Goal: Task Accomplishment & Management: Manage account settings

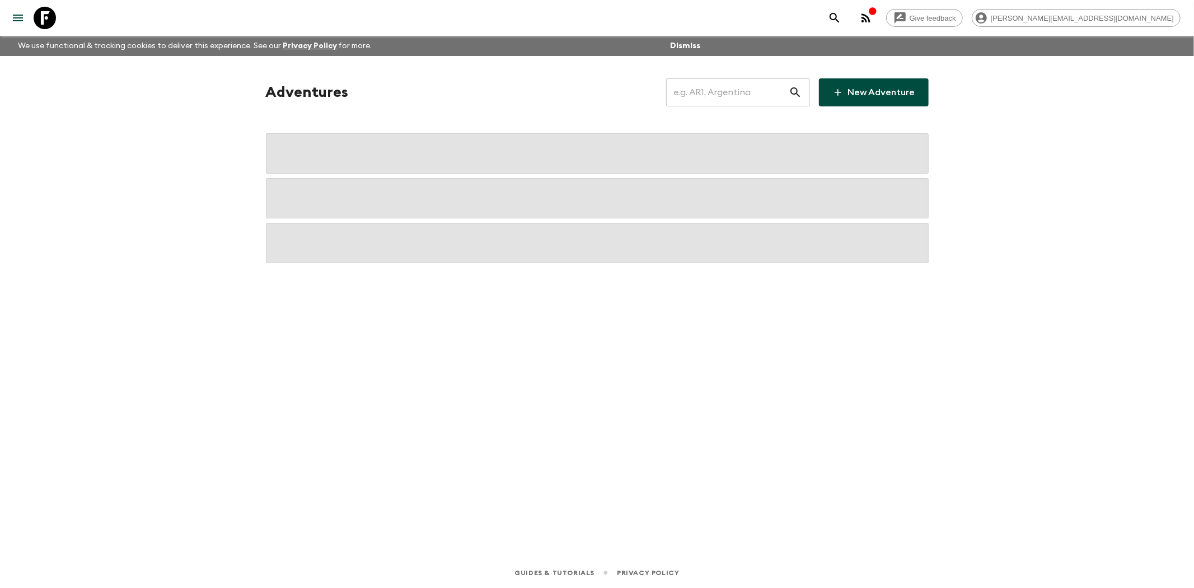
click at [731, 87] on input "text" at bounding box center [727, 92] width 123 height 31
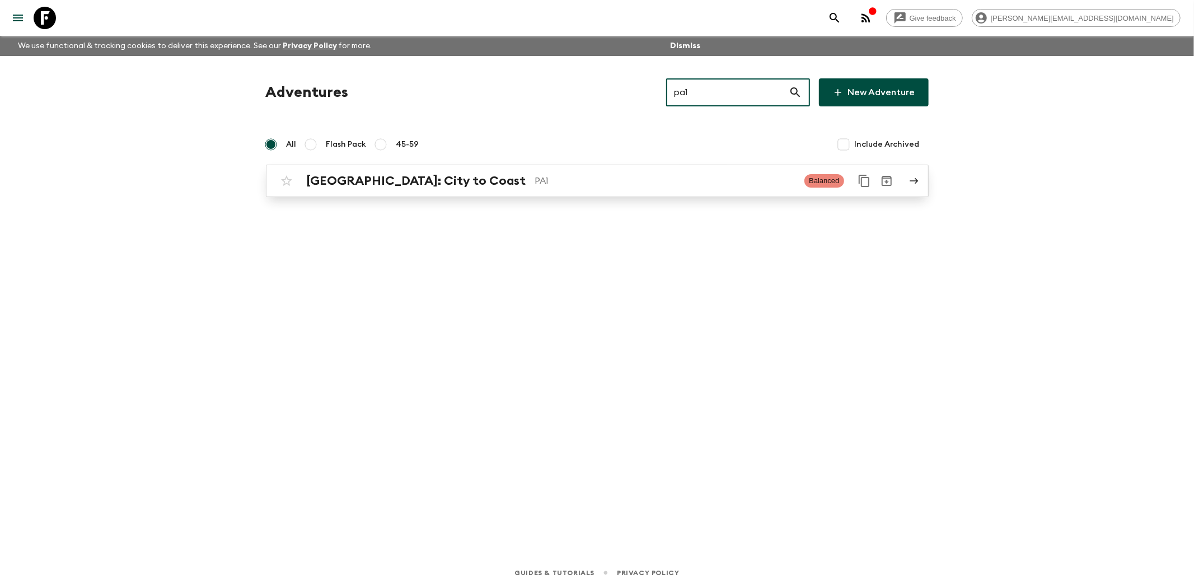
type input "pa1"
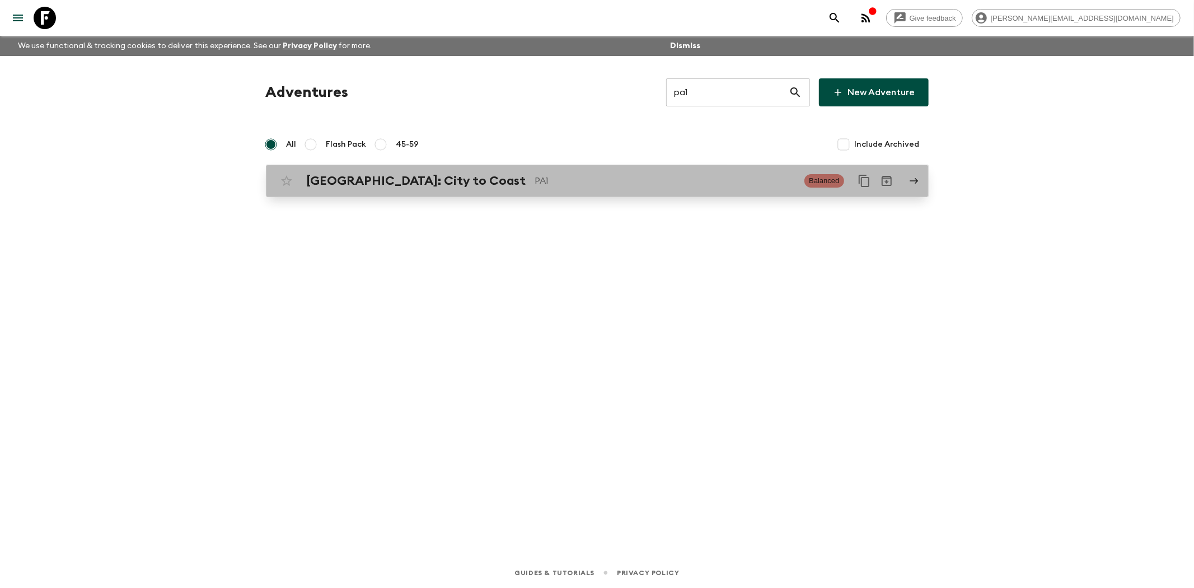
click at [569, 181] on p "PA1" at bounding box center [665, 180] width 261 height 13
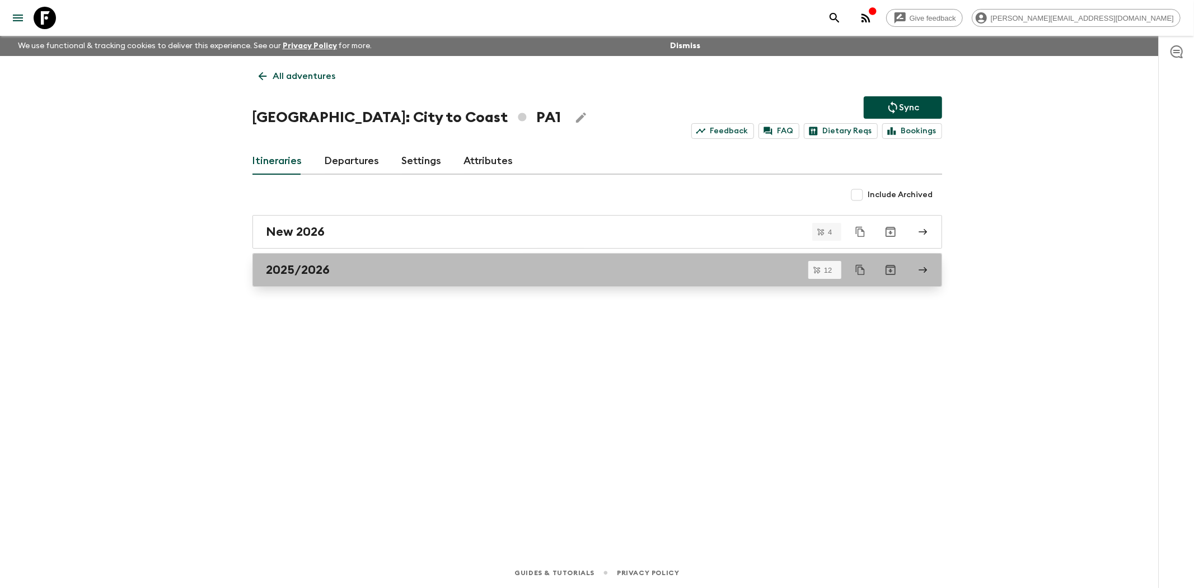
click at [472, 271] on div "2025/2026" at bounding box center [587, 270] width 641 height 15
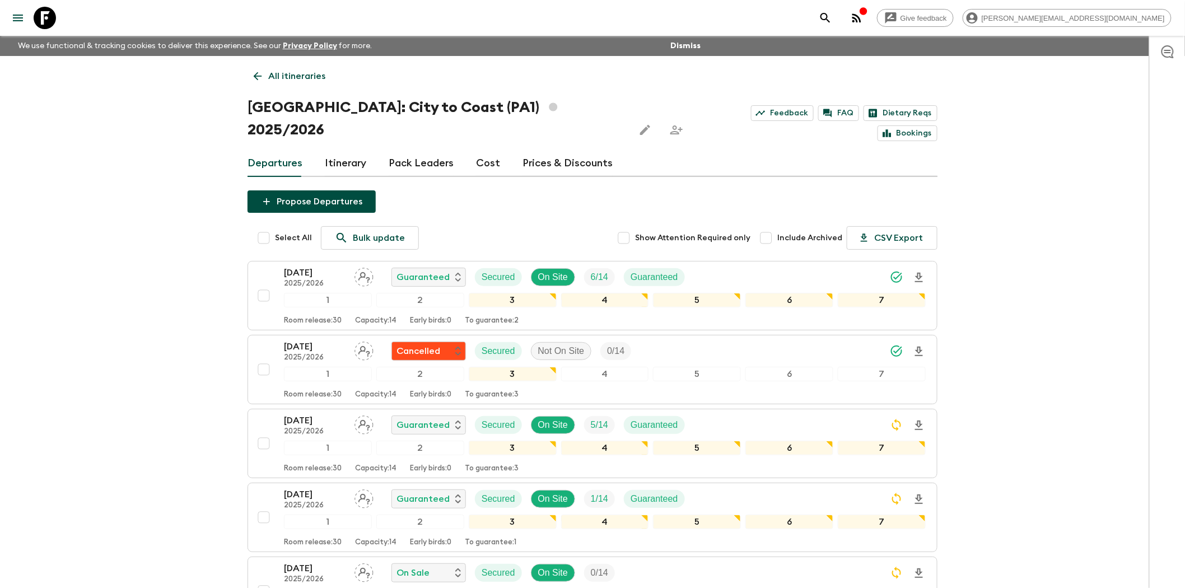
click at [544, 150] on link "Prices & Discounts" at bounding box center [567, 163] width 90 height 27
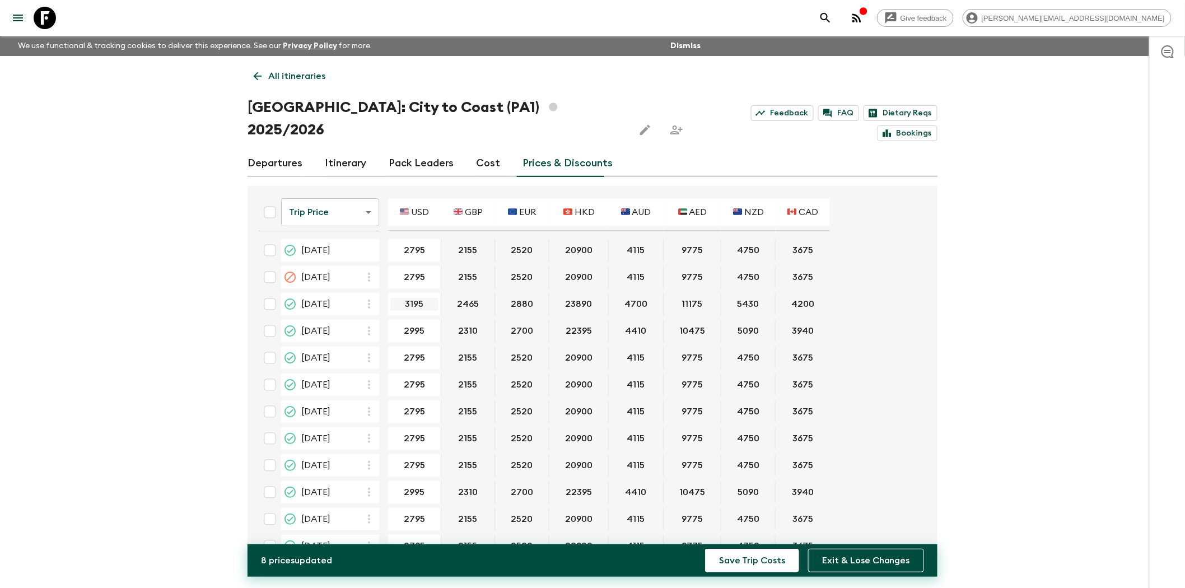
click at [404, 298] on input "3195" at bounding box center [414, 304] width 48 height 13
type input "3195"
click at [410, 325] on input "3393" at bounding box center [414, 331] width 48 height 13
type input "3493"
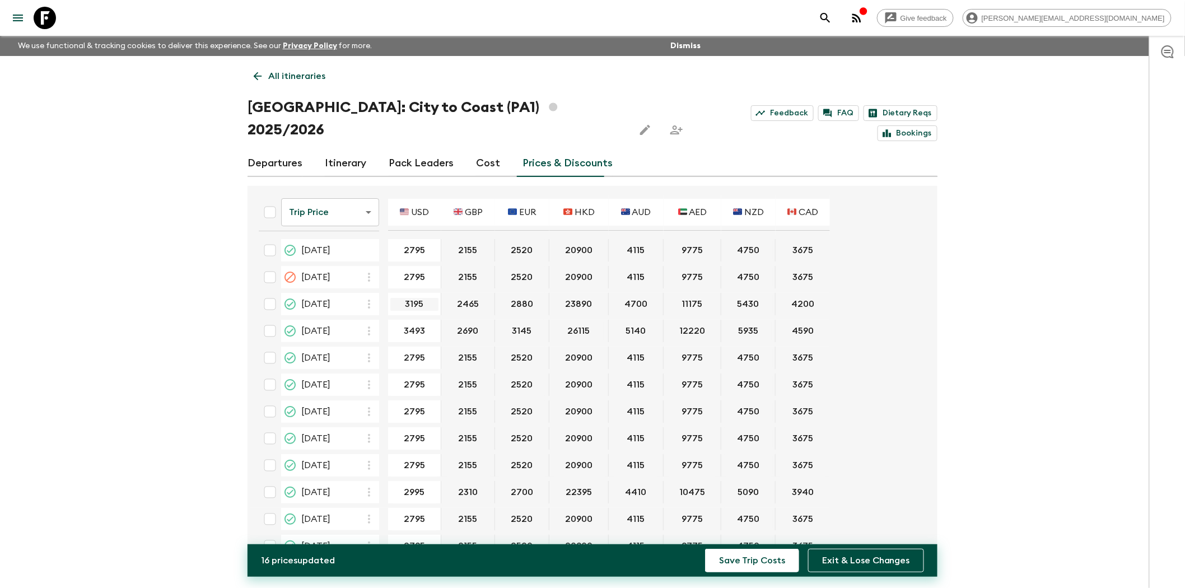
click at [418, 298] on input "3195" at bounding box center [414, 304] width 48 height 13
click at [413, 352] on input "2795" at bounding box center [414, 358] width 48 height 13
paste input "31"
type input "3195"
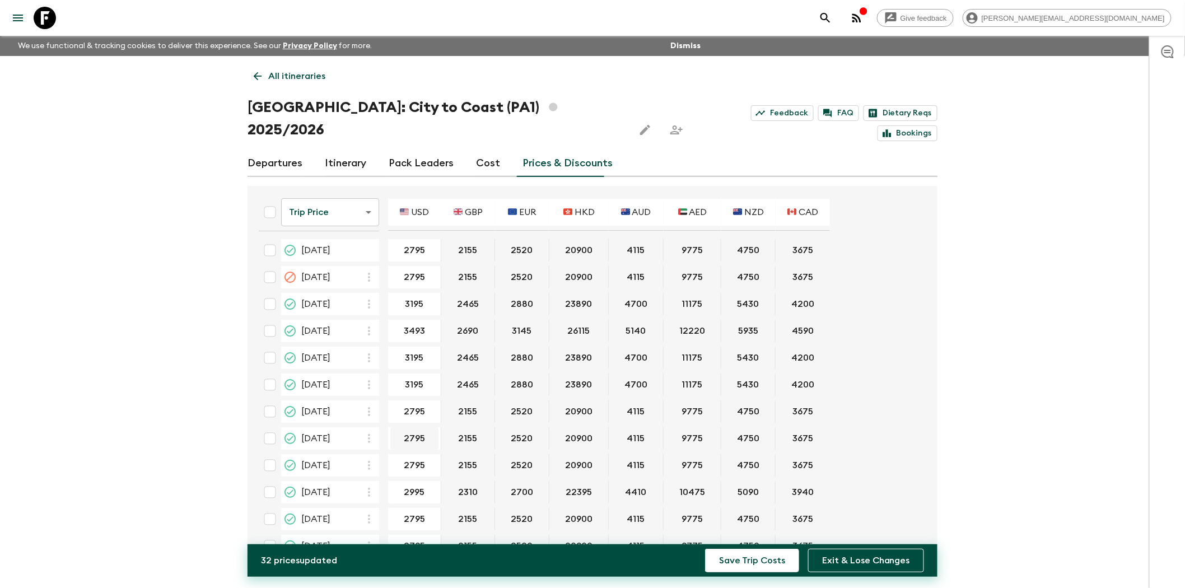
type input "3195"
click at [414, 405] on input "3195" at bounding box center [414, 411] width 48 height 13
click at [411, 432] on input "2795" at bounding box center [414, 438] width 48 height 13
click at [413, 405] on input "3195" at bounding box center [414, 411] width 48 height 13
click at [411, 432] on input "2795" at bounding box center [414, 438] width 48 height 13
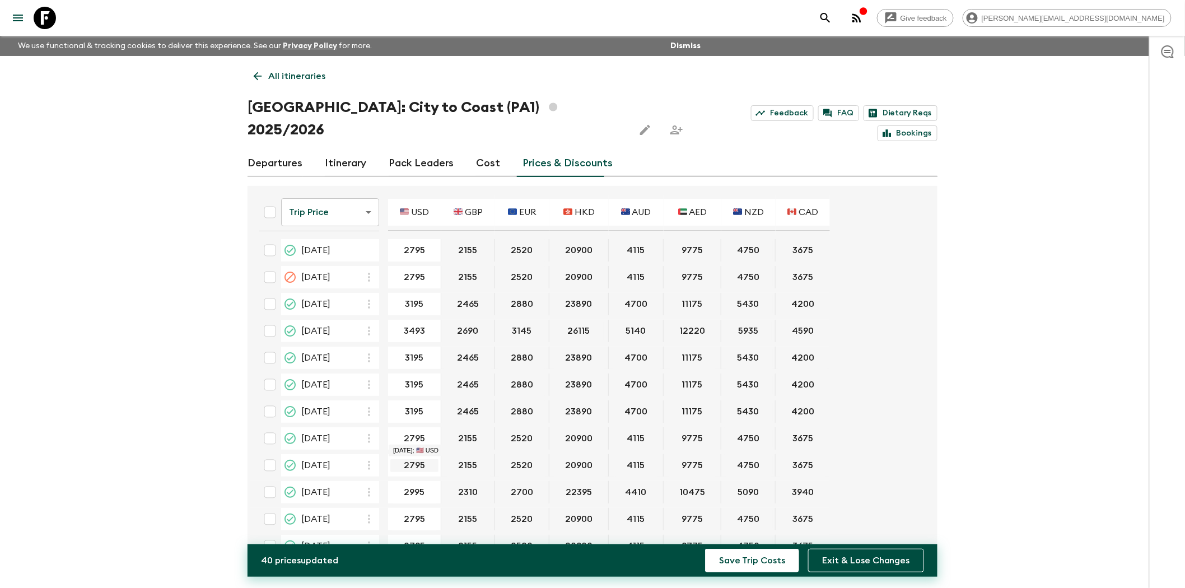
paste input "31"
type input "3195"
click at [412, 459] on input "2795" at bounding box center [414, 465] width 48 height 13
paste input "31"
type input "3195"
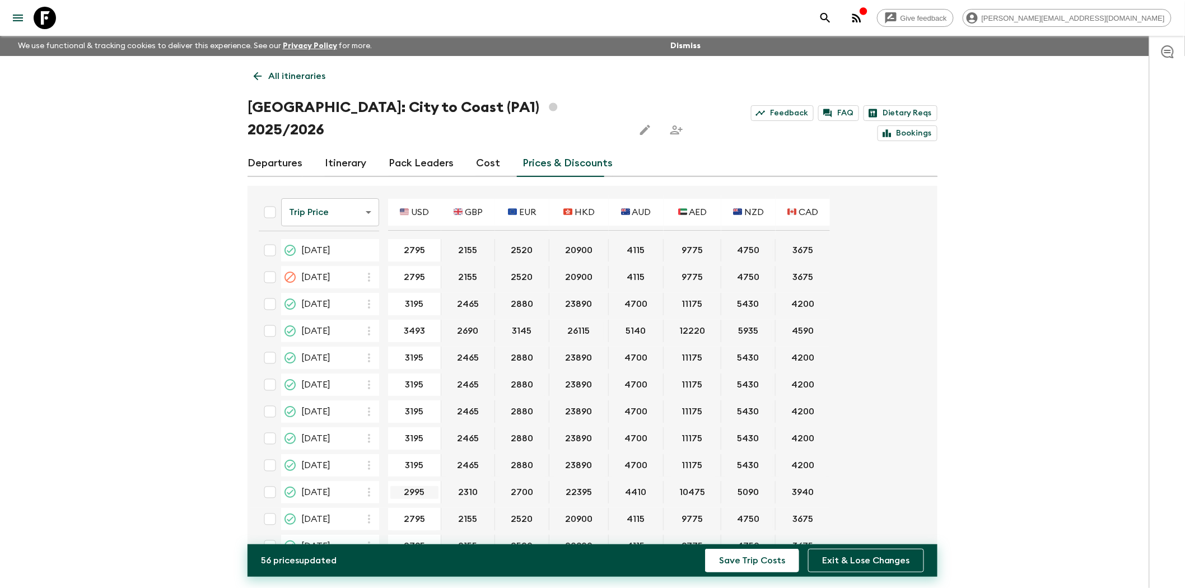
scroll to position [1, 0]
type input "3395"
drag, startPoint x: 410, startPoint y: 438, endPoint x: 409, endPoint y: 463, distance: 25.2
click at [409, 458] on input "3195" at bounding box center [414, 464] width 48 height 13
type input "3195"
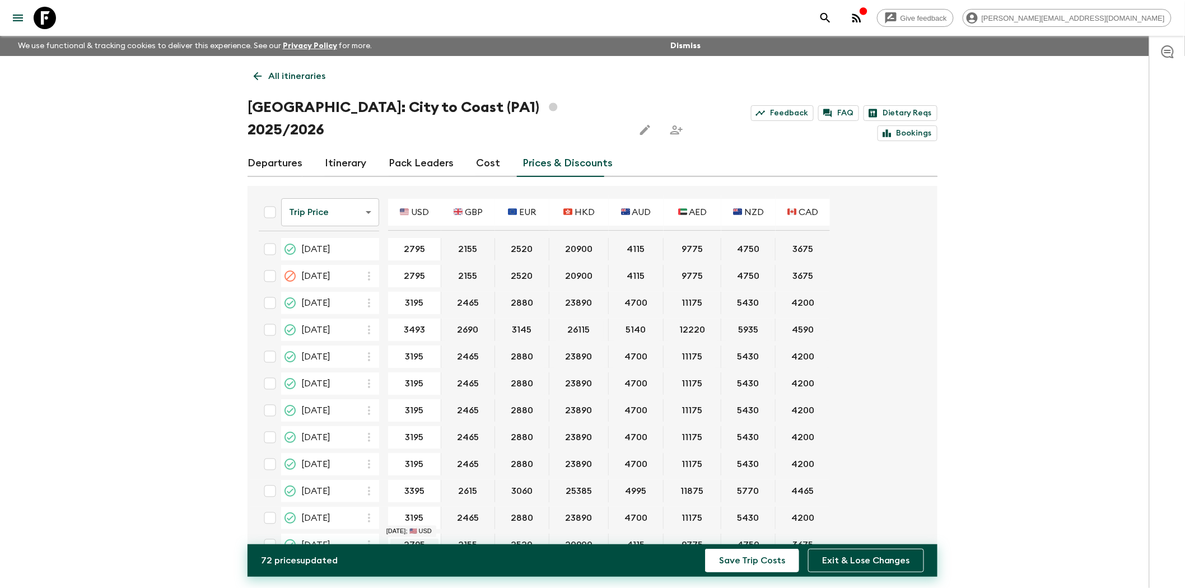
type input "3195"
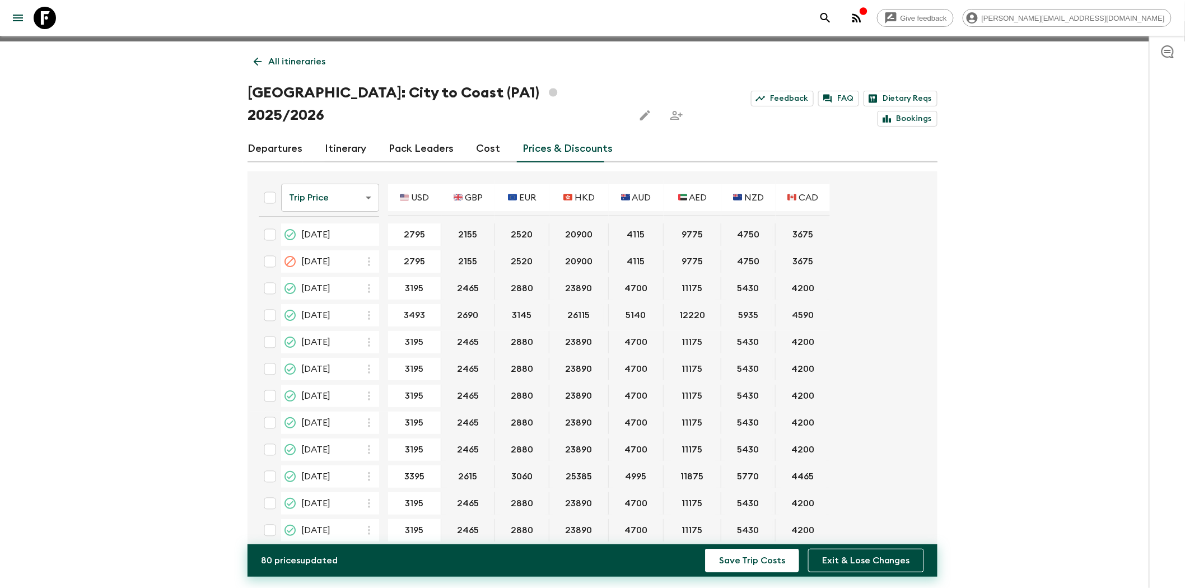
scroll to position [18, 0]
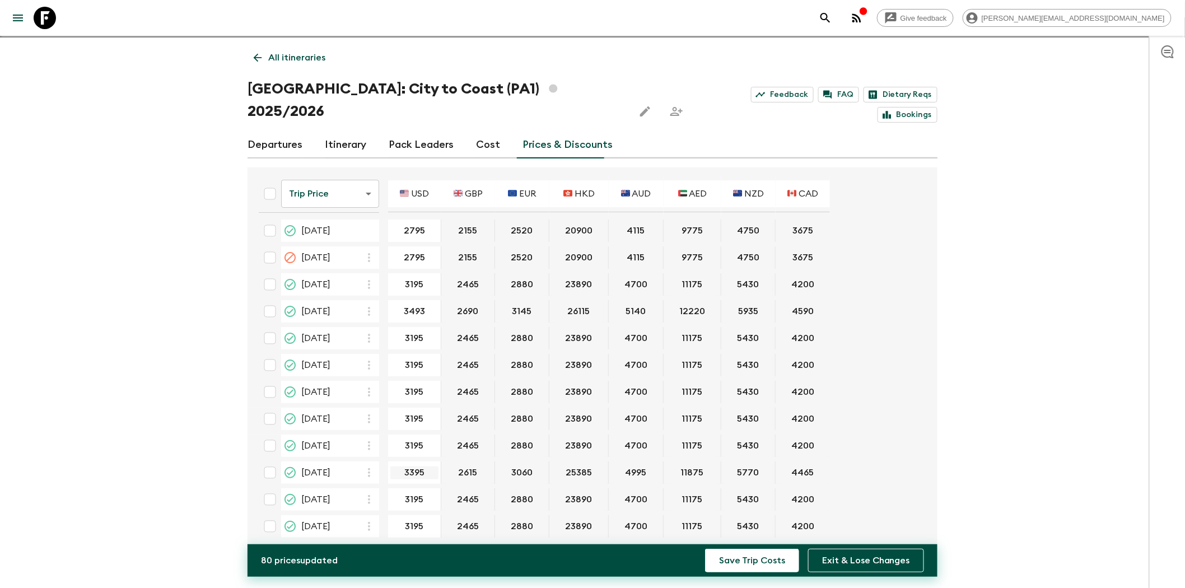
click at [418, 466] on input "3395" at bounding box center [414, 472] width 48 height 13
type input "3295"
click at [441, 532] on div "Give feedback kim@flashpack.com We use functional & tracking cookies to deliver…" at bounding box center [592, 296] width 1185 height 629
click at [424, 305] on input "3493" at bounding box center [414, 311] width 48 height 13
click at [423, 305] on input "3493" at bounding box center [414, 311] width 48 height 13
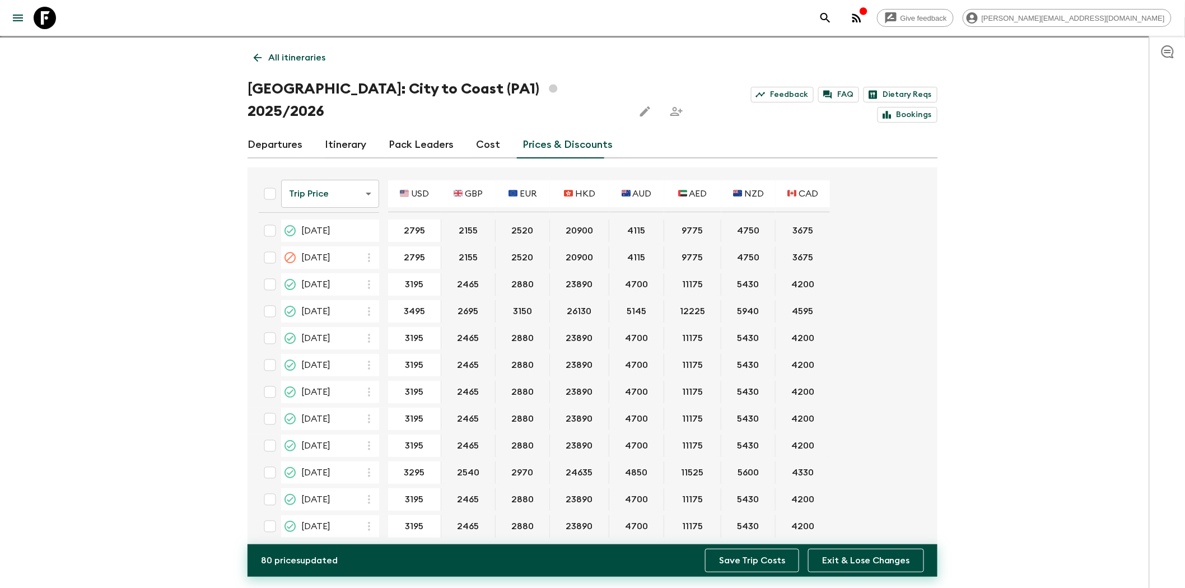
type input "3495"
click at [768, 556] on button "Save Trip Costs" at bounding box center [752, 561] width 94 height 24
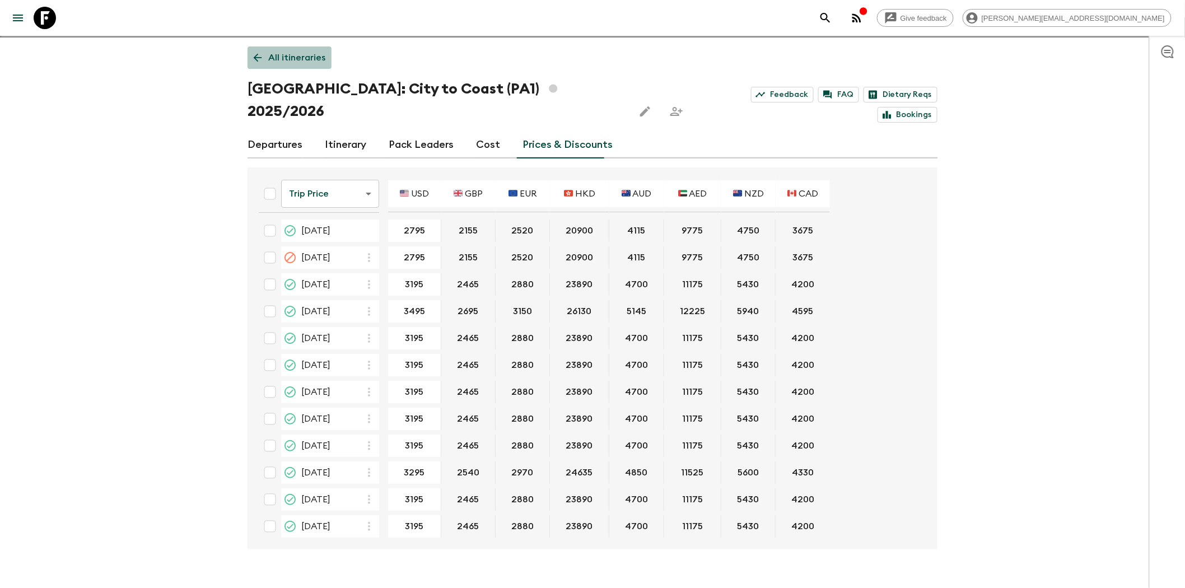
click at [290, 54] on p "All itineraries" at bounding box center [296, 57] width 57 height 13
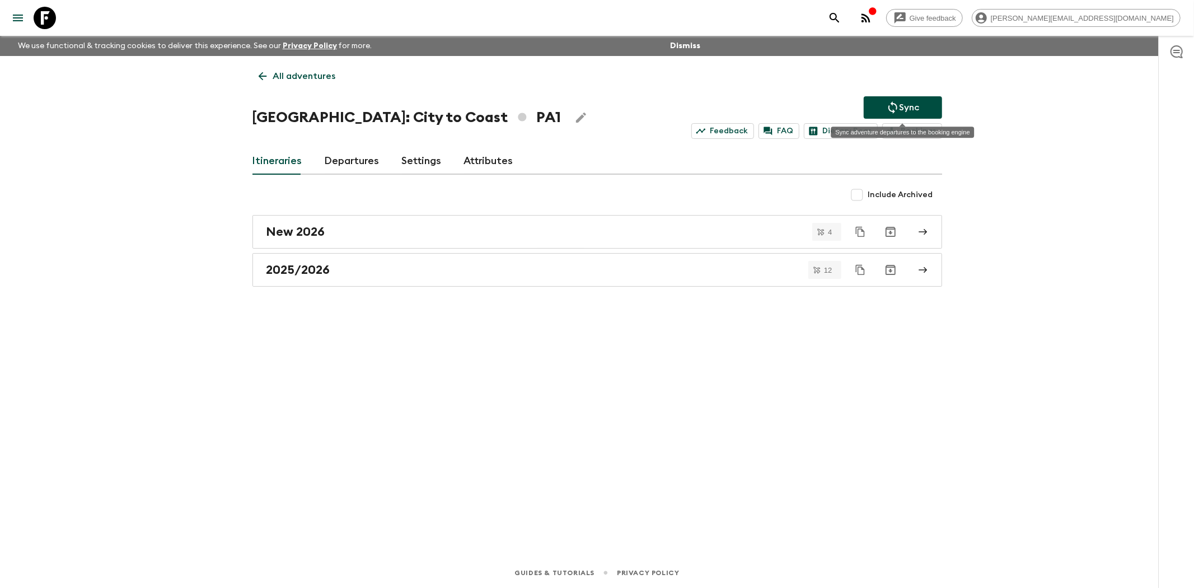
click at [885, 110] on button "Sync" at bounding box center [903, 107] width 78 height 22
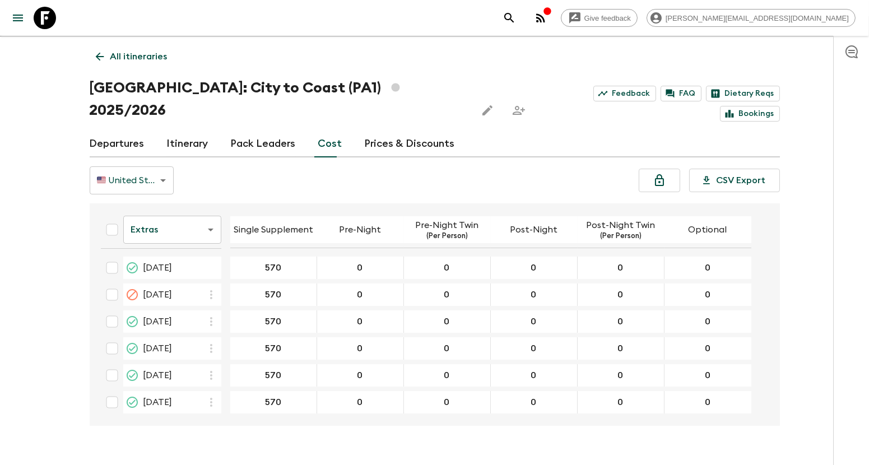
scroll to position [160, 0]
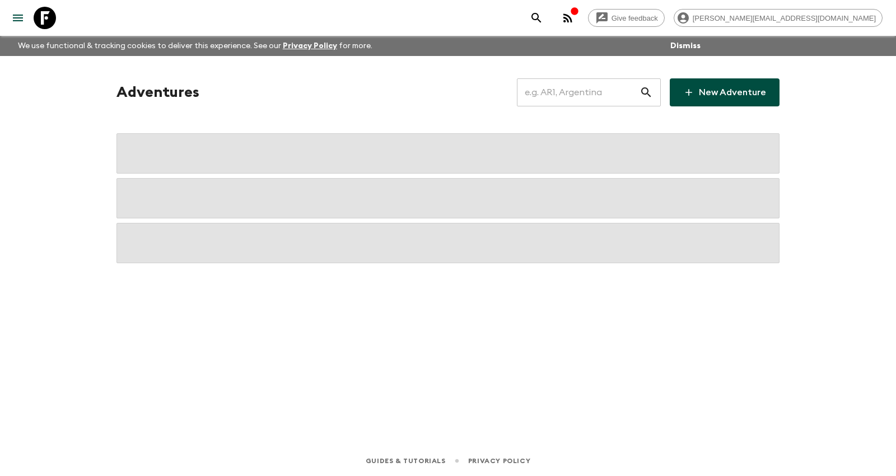
click at [595, 95] on input "text" at bounding box center [578, 92] width 123 height 31
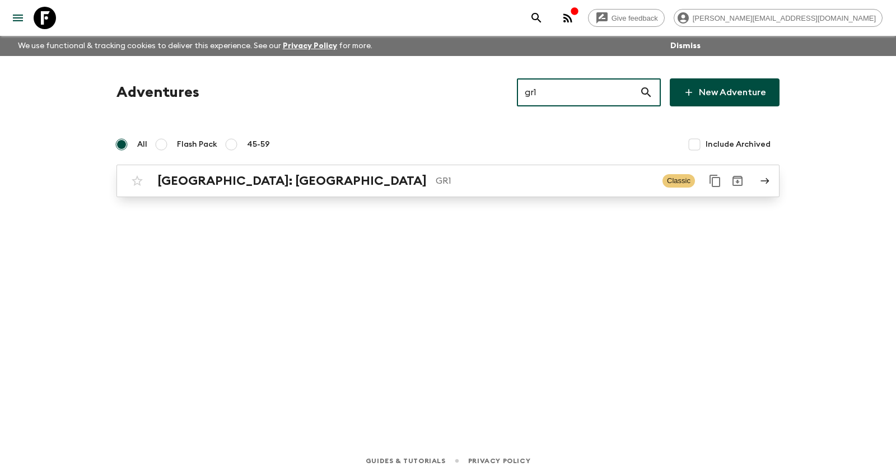
type input "gr1"
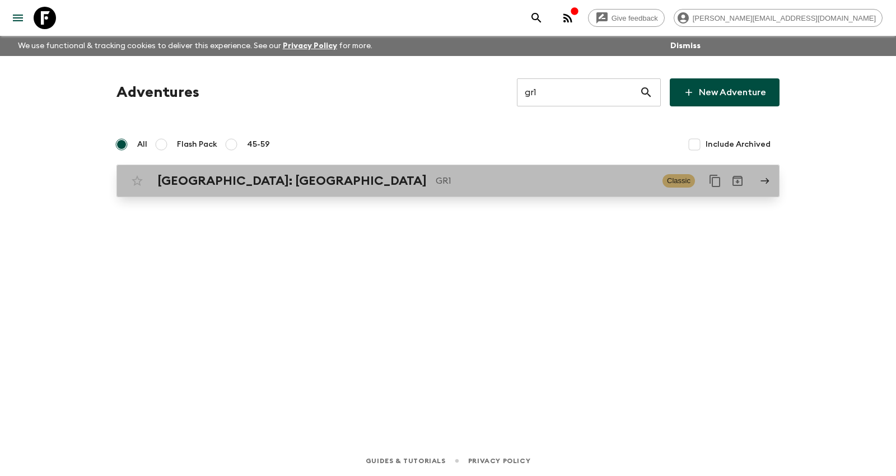
click at [199, 190] on div "[GEOGRAPHIC_DATA]: [GEOGRAPHIC_DATA] & the Islands GR1 Classic" at bounding box center [426, 181] width 600 height 22
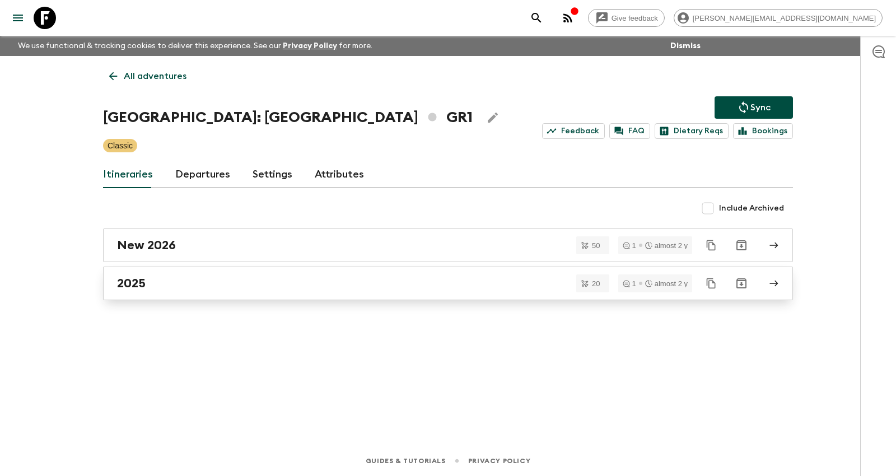
click at [342, 270] on link "2025" at bounding box center [448, 284] width 690 height 34
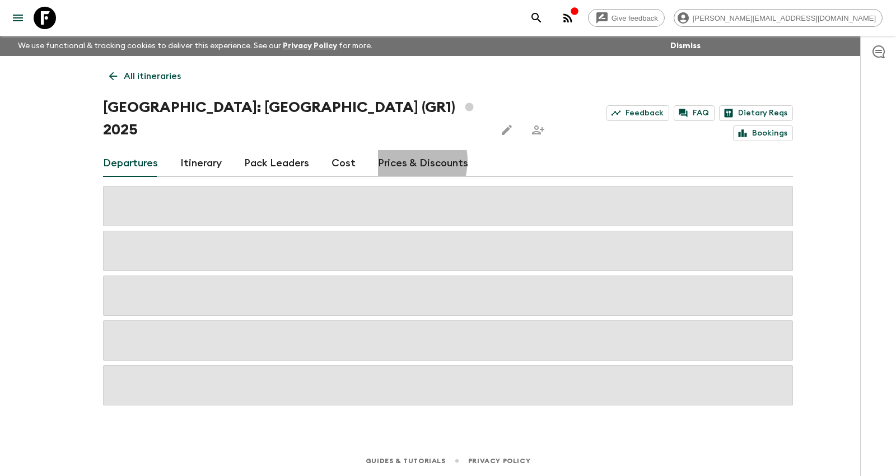
click at [397, 150] on link "Prices & Discounts" at bounding box center [423, 163] width 90 height 27
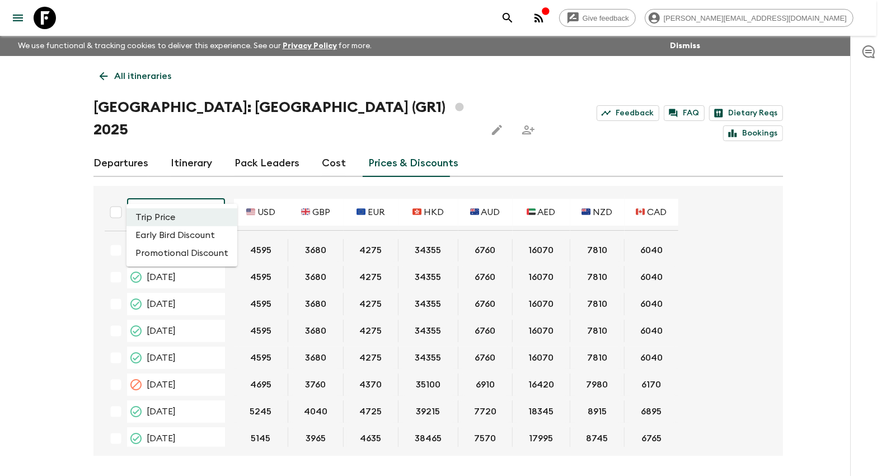
click at [203, 194] on body "Give feedback [PERSON_NAME][EMAIL_ADDRESS][DOMAIN_NAME] We use functional & tra…" at bounding box center [443, 258] width 886 height 517
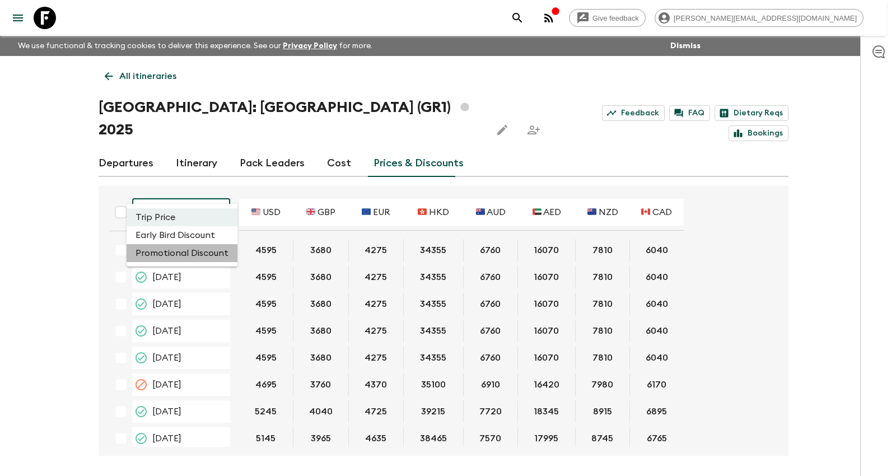
click at [202, 255] on li "Promotional Discount" at bounding box center [182, 253] width 111 height 18
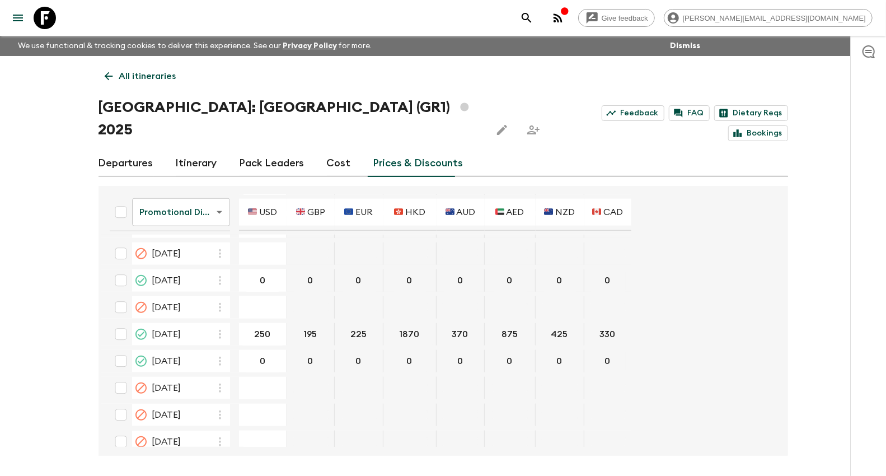
scroll to position [701, 0]
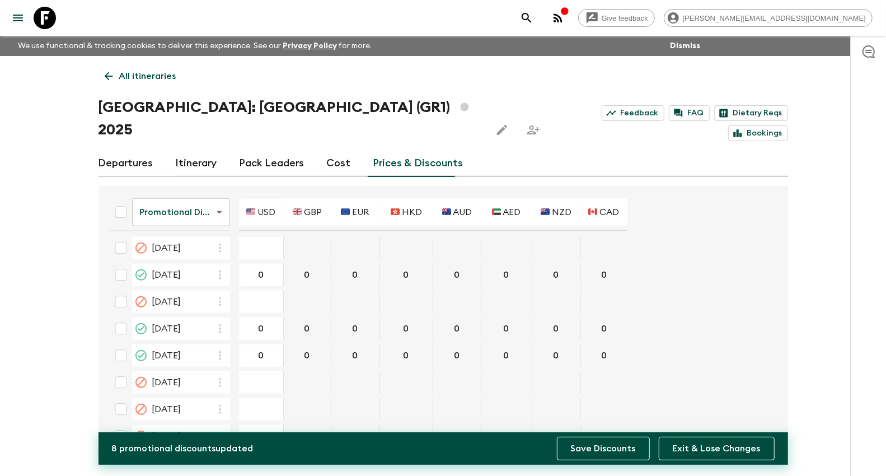
type input "0"
click at [580, 443] on button "Save Discounts" at bounding box center [603, 449] width 93 height 24
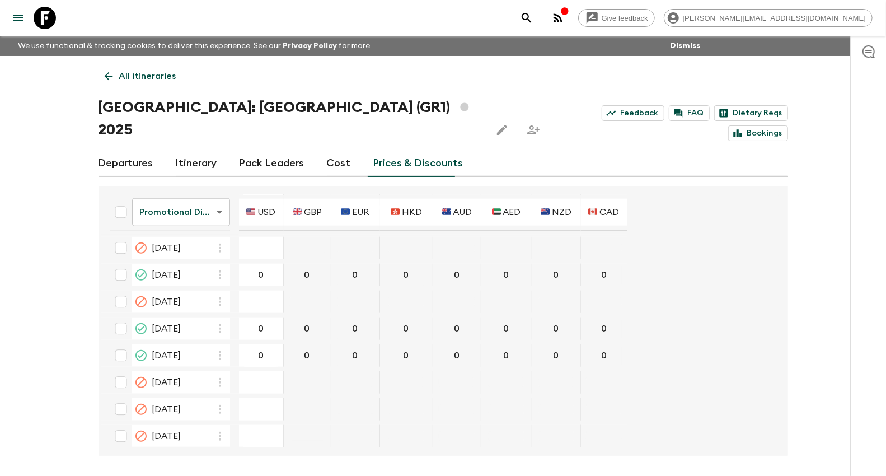
click at [124, 76] on p "All itineraries" at bounding box center [147, 75] width 57 height 13
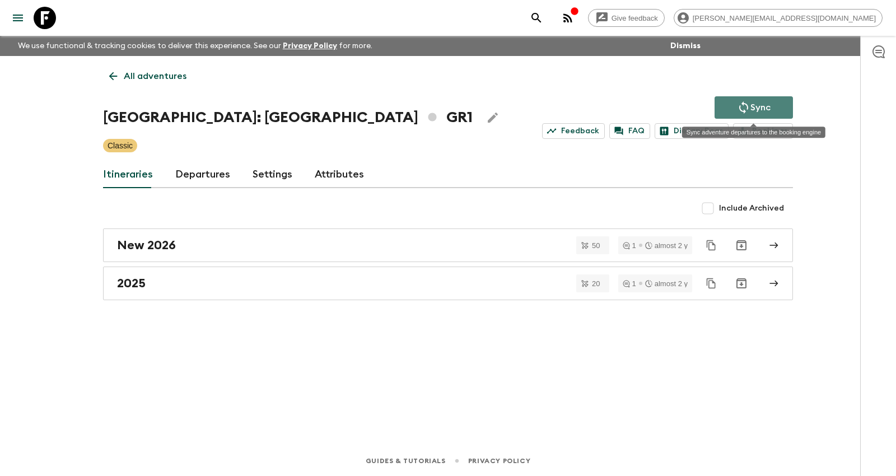
click at [737, 105] on icon "Sync adventure departures to the booking engine" at bounding box center [743, 107] width 13 height 13
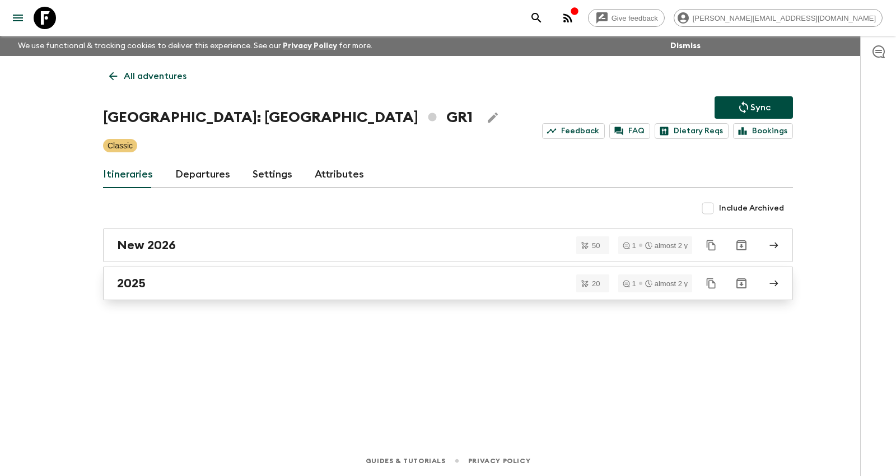
click at [231, 268] on link "2025" at bounding box center [448, 284] width 690 height 34
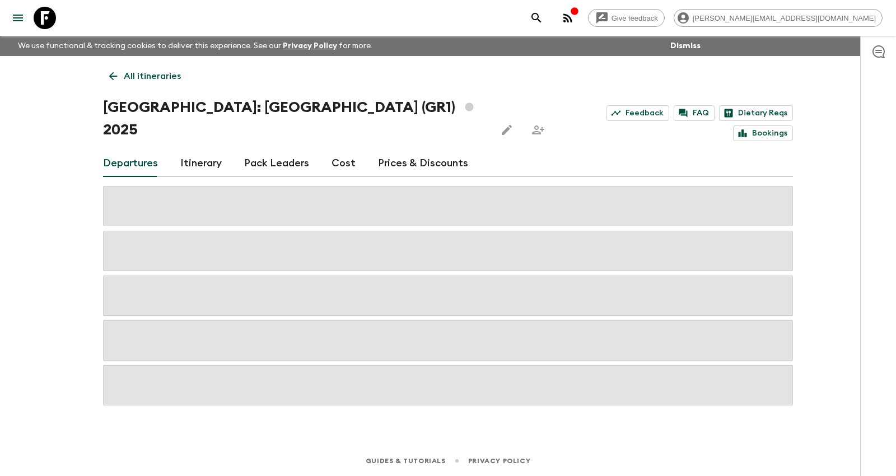
click at [384, 150] on link "Prices & Discounts" at bounding box center [423, 163] width 90 height 27
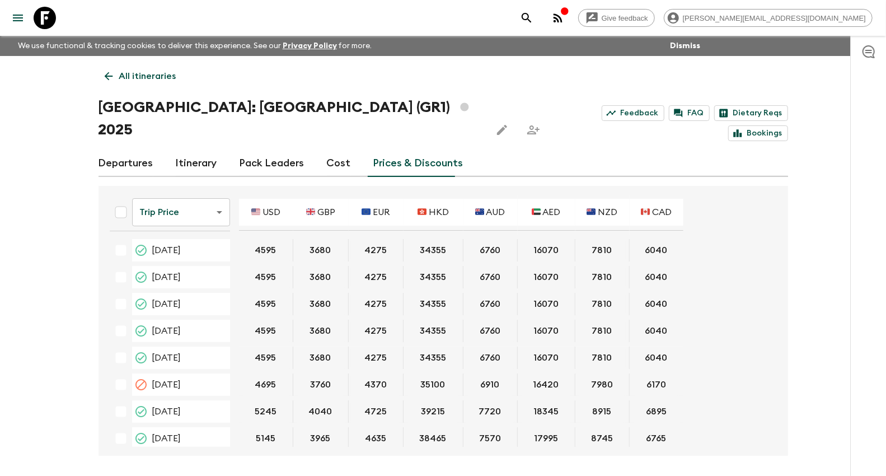
click at [190, 194] on body "Give feedback [PERSON_NAME][EMAIL_ADDRESS][DOMAIN_NAME] We use functional & tra…" at bounding box center [443, 258] width 886 height 517
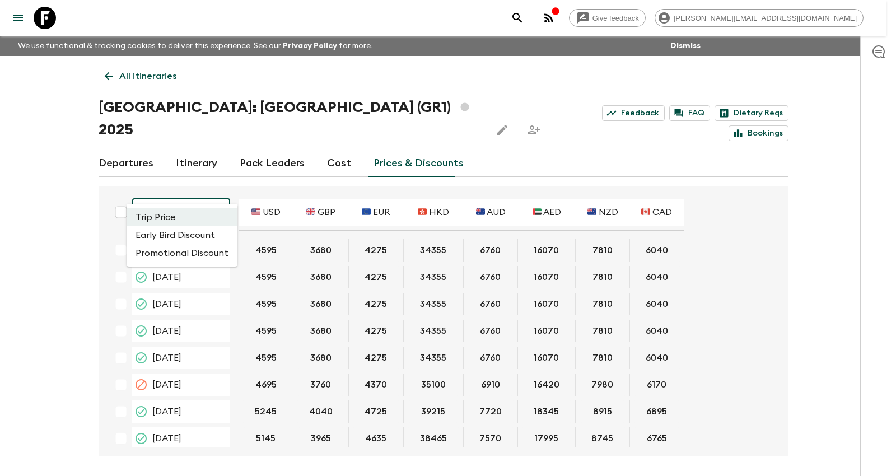
click at [189, 249] on li "Promotional Discount" at bounding box center [182, 253] width 111 height 18
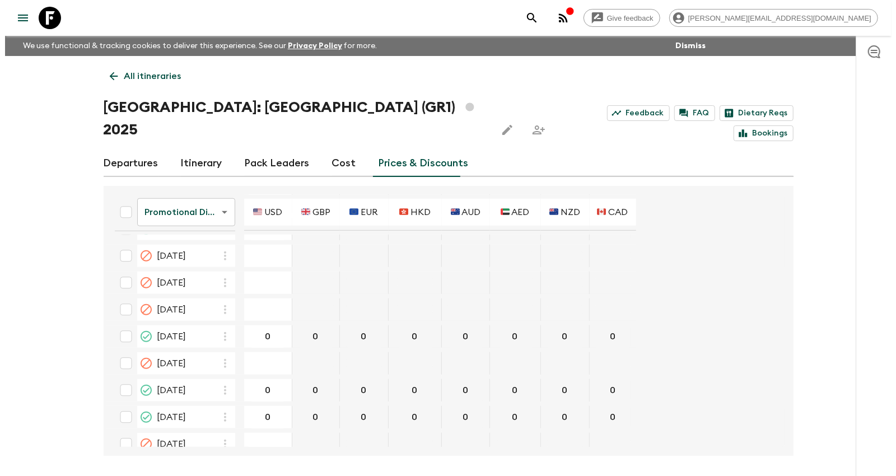
scroll to position [701, 0]
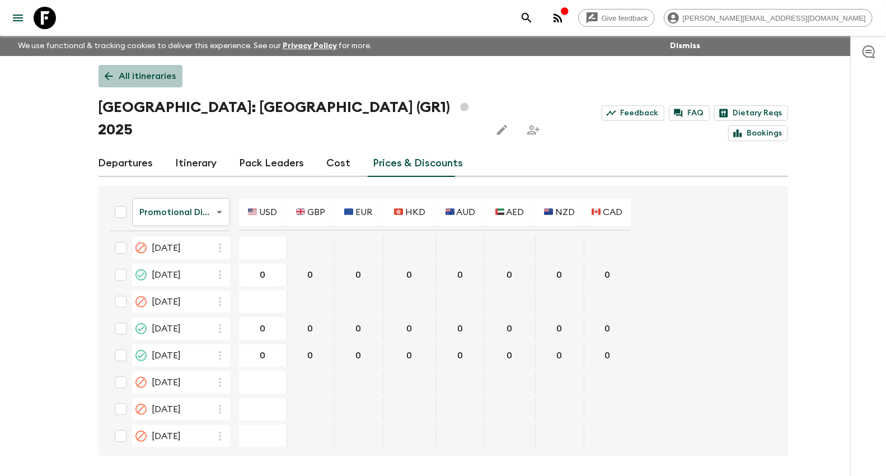
click at [151, 85] on link "All itineraries" at bounding box center [141, 76] width 84 height 22
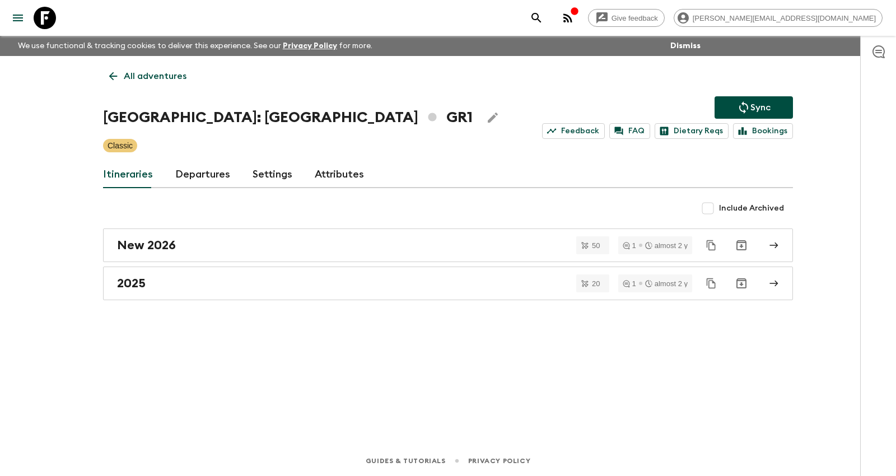
click at [731, 106] on button "Sync" at bounding box center [754, 107] width 78 height 22
click at [738, 99] on button "Sync" at bounding box center [754, 107] width 78 height 22
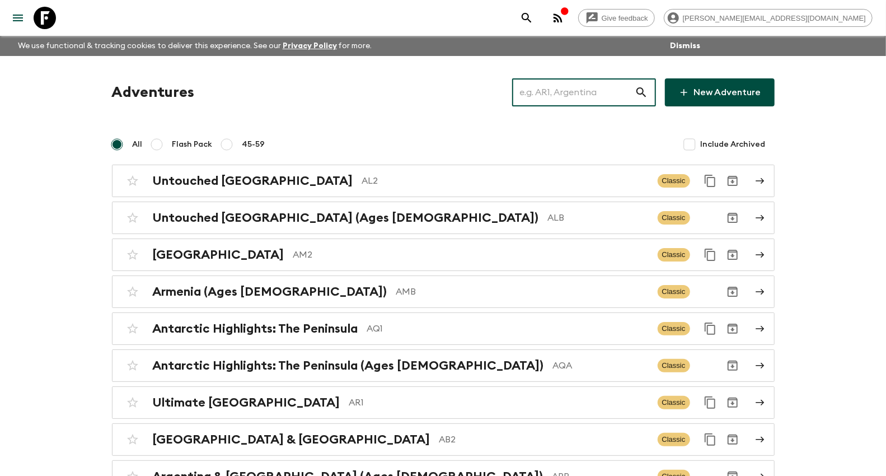
click at [567, 96] on input "text" at bounding box center [573, 92] width 123 height 31
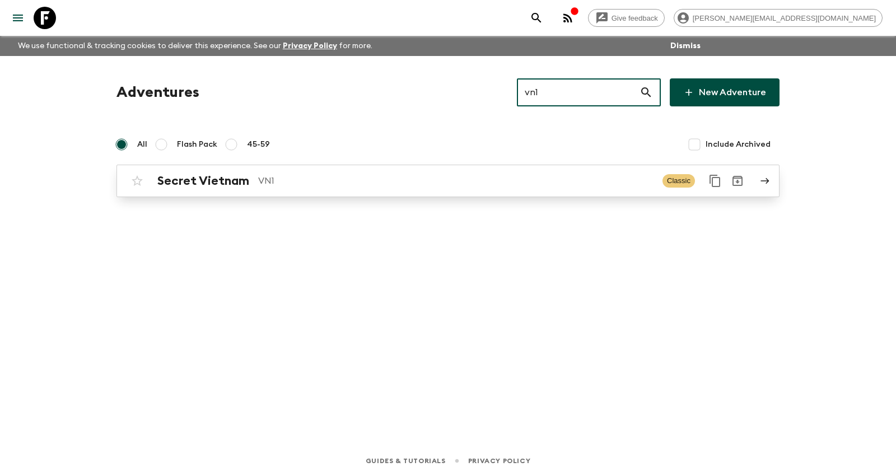
type input "vn1"
click at [469, 193] on link "Secret Vietnam VN1 Classic" at bounding box center [447, 181] width 663 height 32
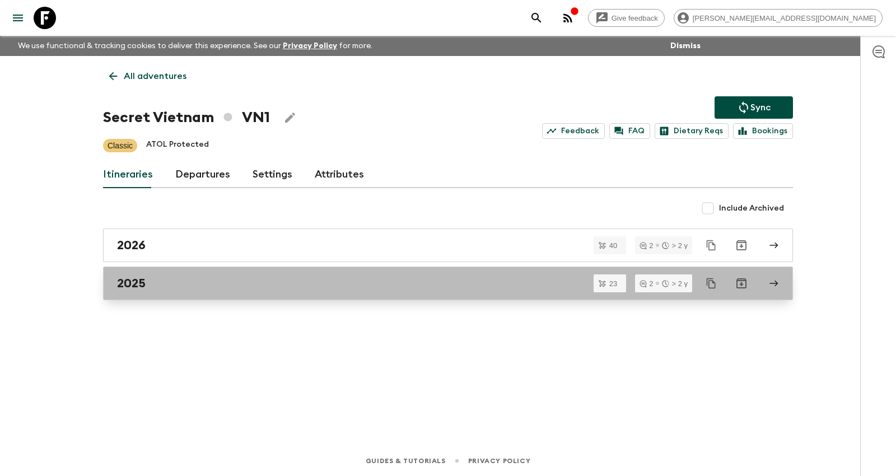
click at [280, 276] on div "2025" at bounding box center [437, 283] width 641 height 15
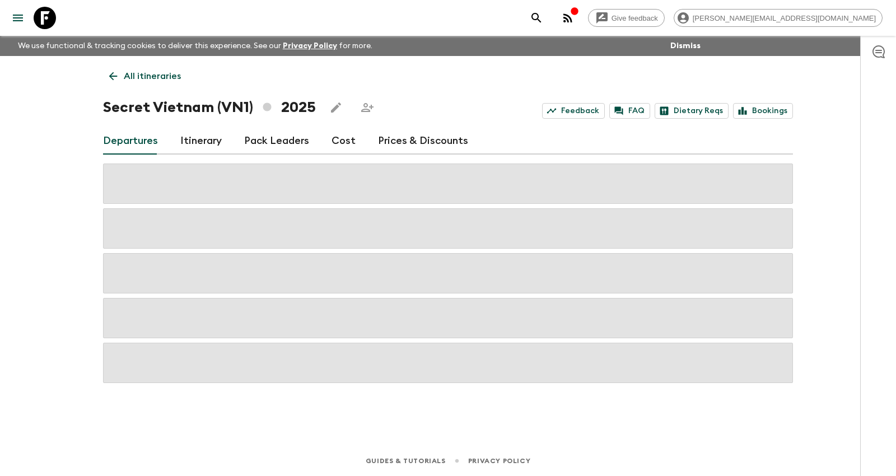
click at [384, 142] on link "Prices & Discounts" at bounding box center [423, 141] width 90 height 27
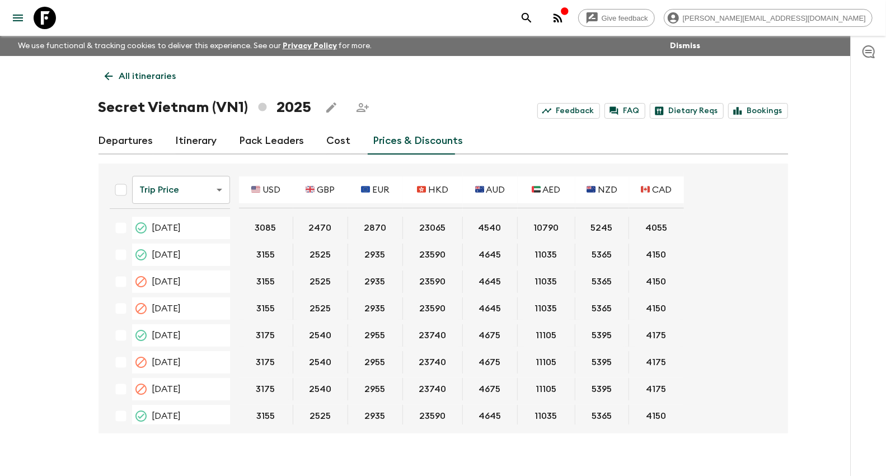
click at [160, 184] on body "Give feedback kim@flashpack.com We use functional & tracking cookies to deliver…" at bounding box center [443, 247] width 886 height 495
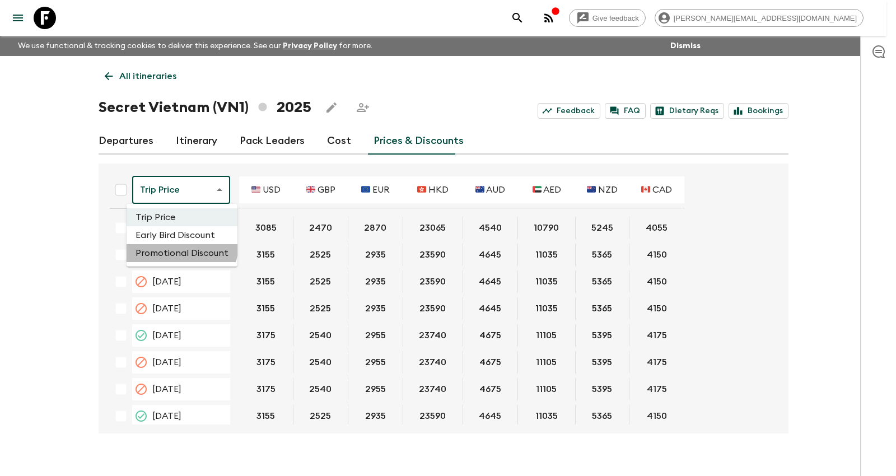
click at [174, 244] on li "Promotional Discount" at bounding box center [182, 253] width 111 height 18
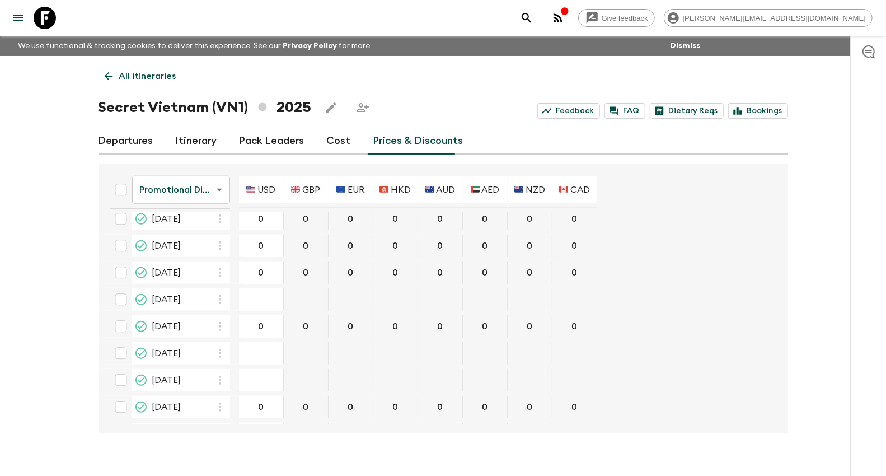
scroll to position [684, 0]
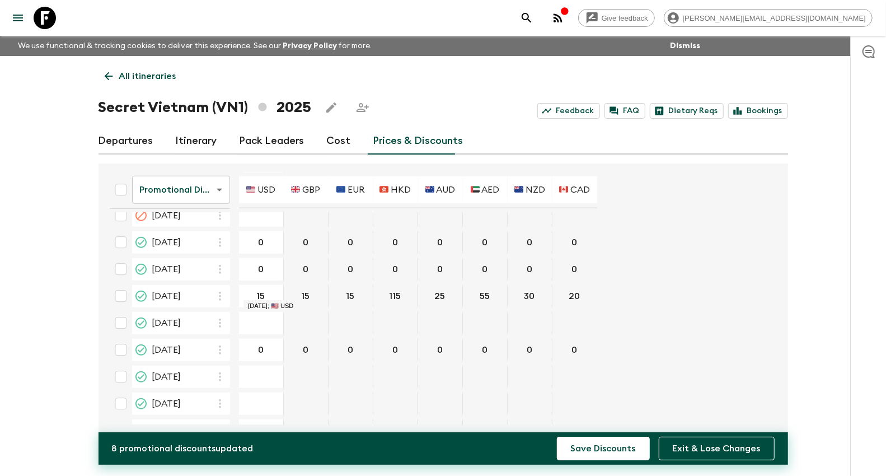
type input "150"
click at [557, 437] on button "Save Discounts" at bounding box center [603, 449] width 93 height 24
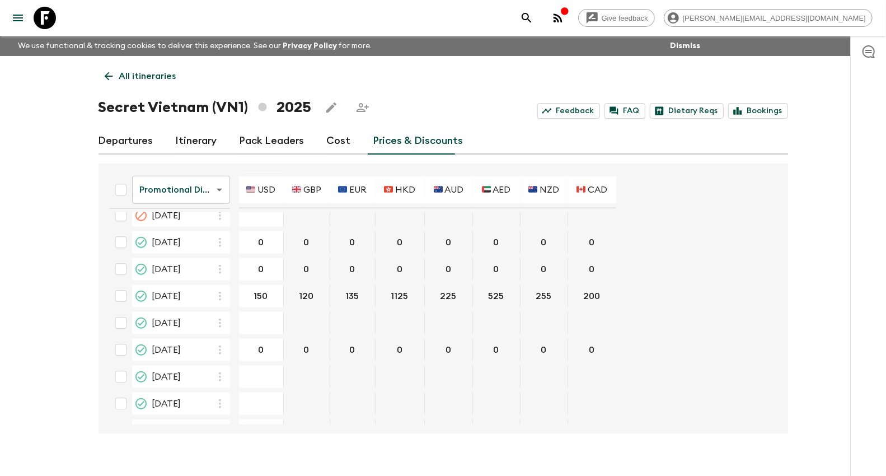
click at [117, 71] on link "All itineraries" at bounding box center [141, 76] width 84 height 22
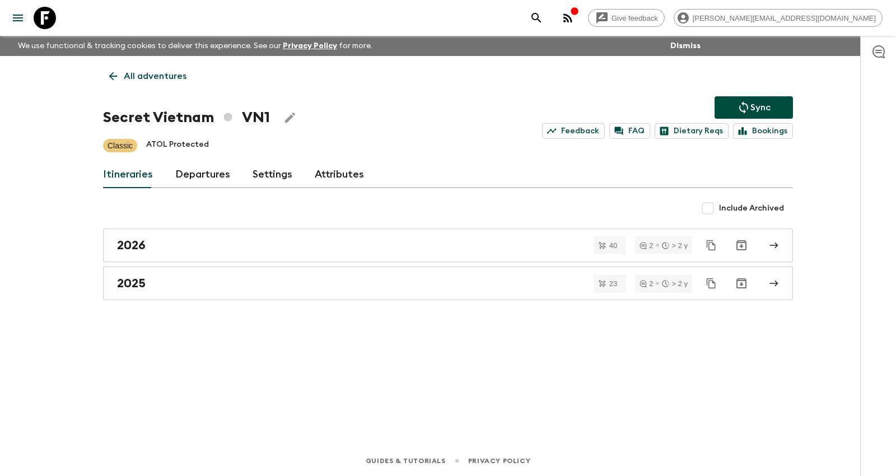
click at [737, 107] on icon "Sync adventure departures to the booking engine" at bounding box center [743, 107] width 13 height 13
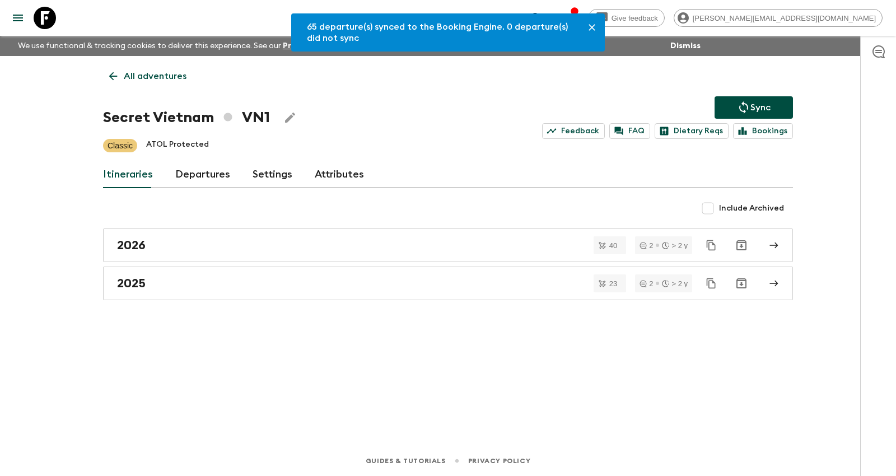
click at [171, 74] on p "All adventures" at bounding box center [155, 75] width 63 height 13
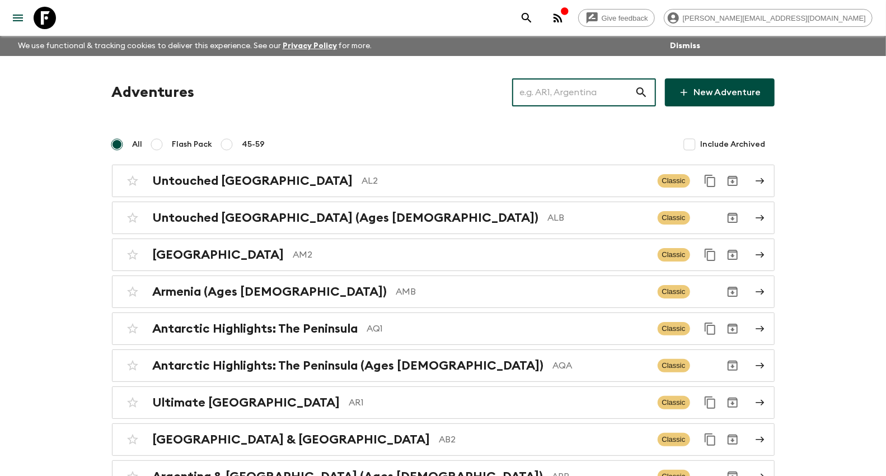
click at [598, 88] on input "text" at bounding box center [573, 92] width 123 height 31
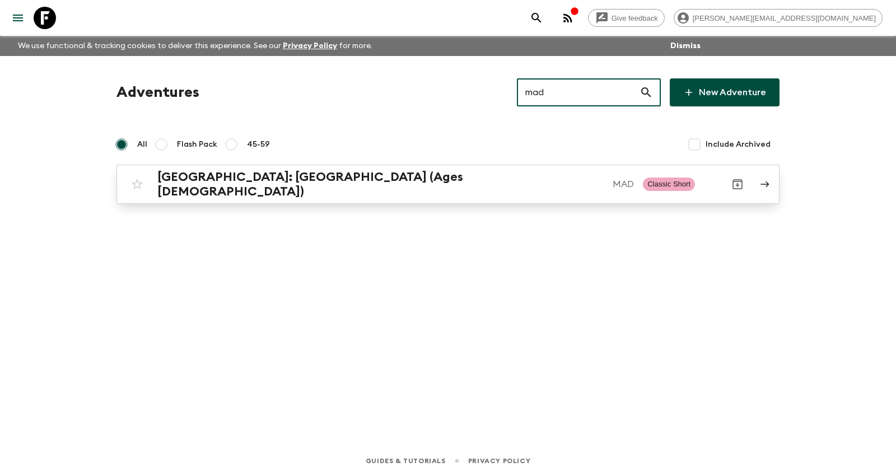
type input "mad"
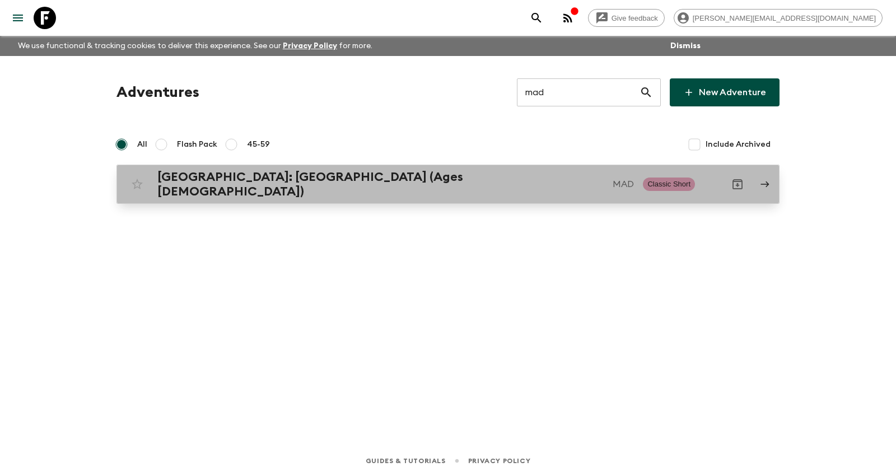
click at [477, 195] on link "Morocco: Marrakech (Ages 45-59) MAD Classic Short" at bounding box center [447, 184] width 663 height 39
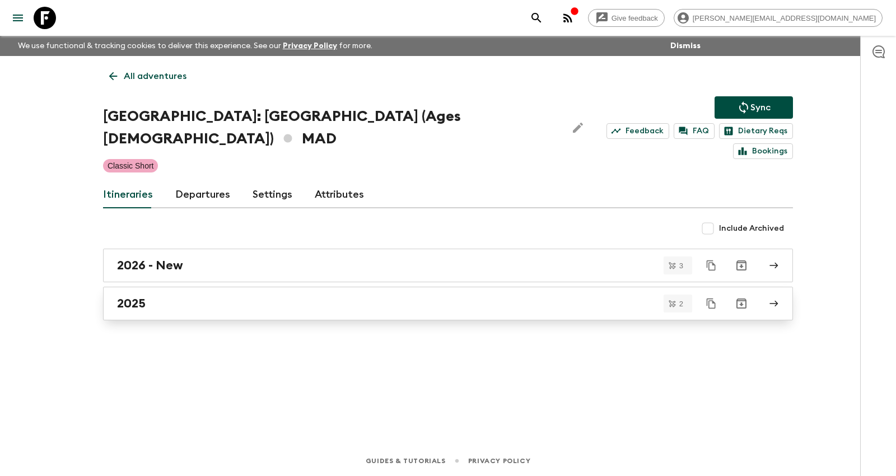
click at [212, 287] on link "2025" at bounding box center [448, 304] width 690 height 34
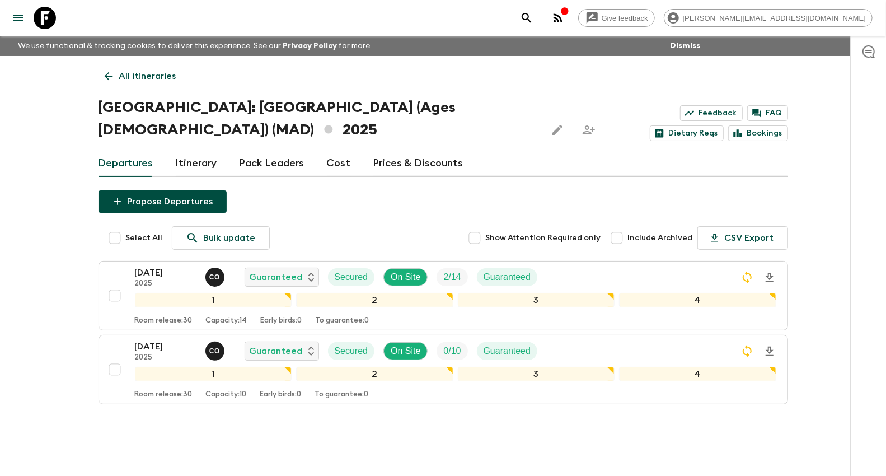
click at [427, 150] on link "Prices & Discounts" at bounding box center [419, 163] width 90 height 27
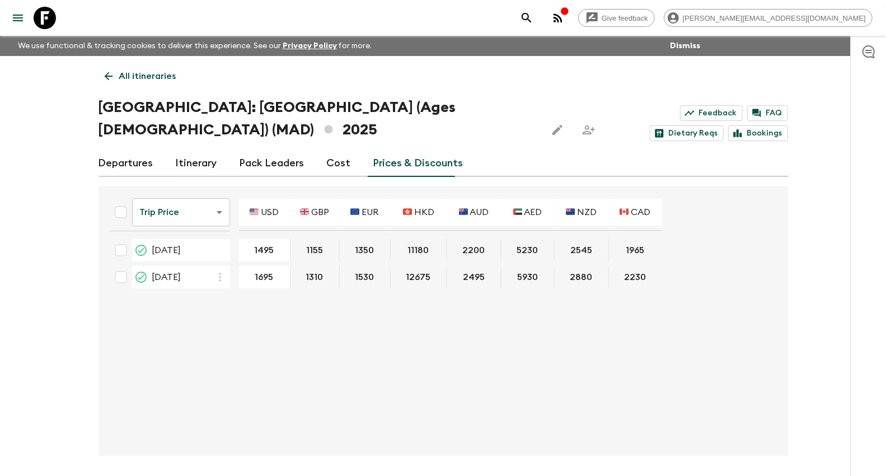
click at [178, 183] on body "Give feedback kim@flashpack.com We use functional & tracking cookies to deliver…" at bounding box center [443, 258] width 886 height 517
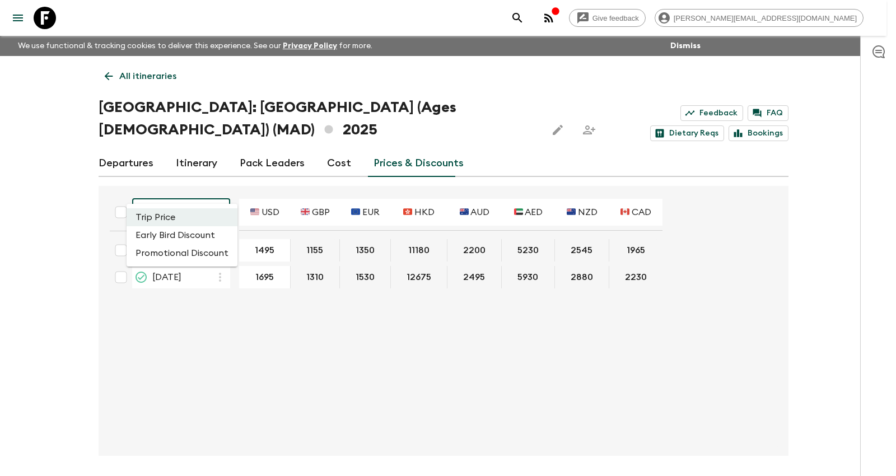
click at [190, 255] on li "Promotional Discount" at bounding box center [182, 253] width 111 height 18
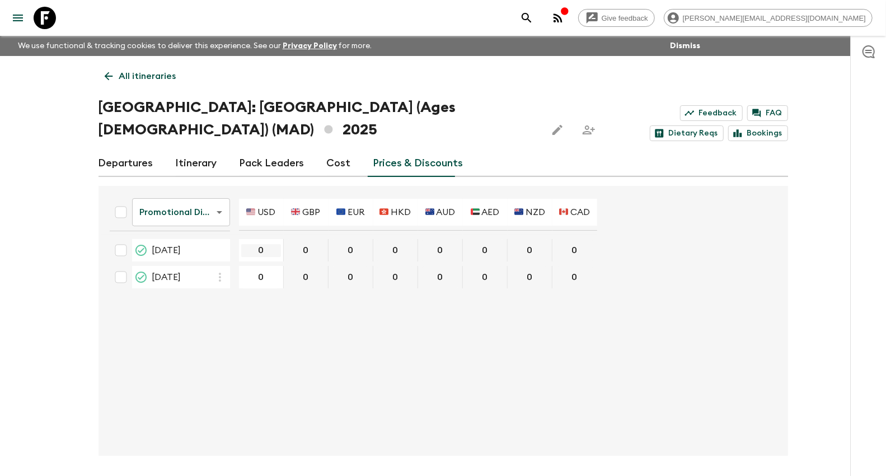
click at [258, 244] on input "0" at bounding box center [261, 250] width 40 height 13
click at [259, 244] on input "0" at bounding box center [261, 250] width 40 height 13
click at [261, 244] on input "0" at bounding box center [261, 250] width 40 height 13
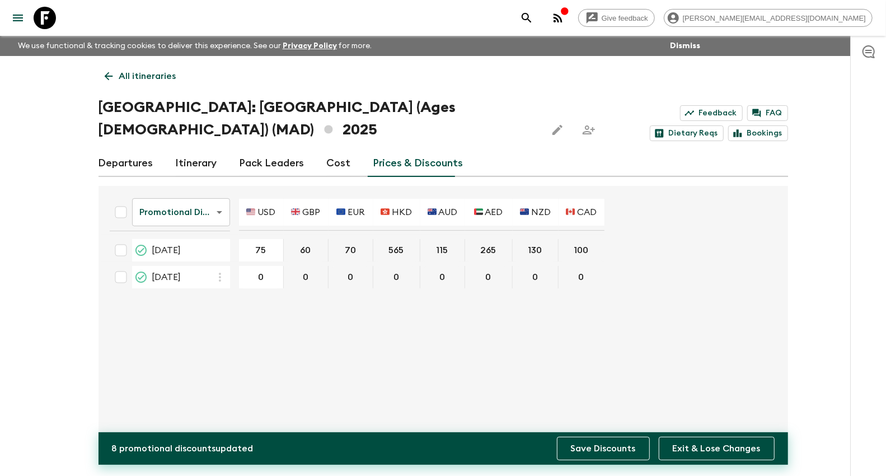
type input "75"
click at [592, 445] on button "Save Discounts" at bounding box center [603, 449] width 93 height 24
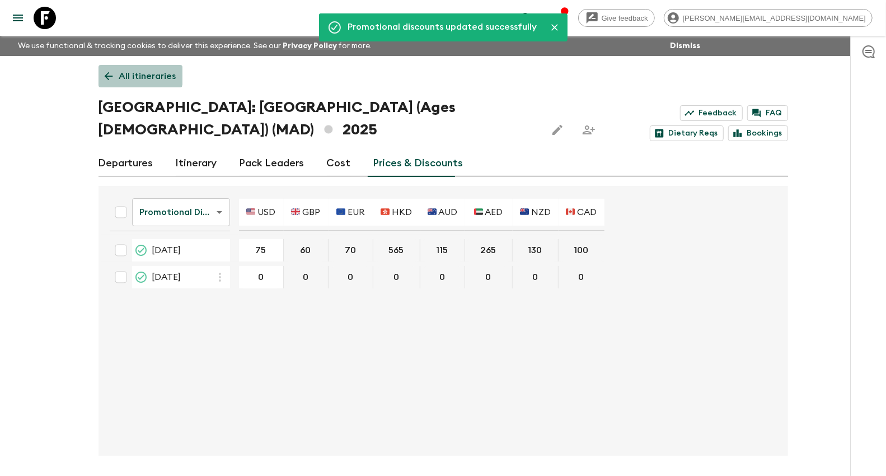
click at [126, 73] on p "All itineraries" at bounding box center [147, 75] width 57 height 13
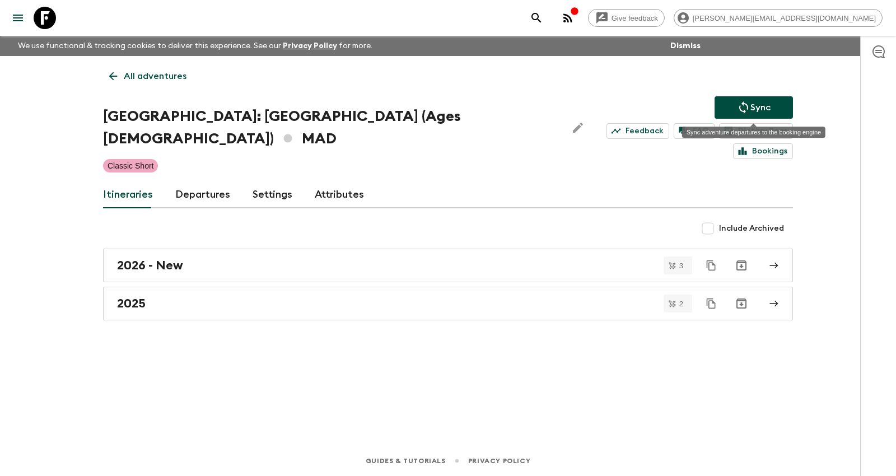
click at [735, 96] on button "Sync" at bounding box center [754, 107] width 78 height 22
click at [161, 65] on link "All adventures" at bounding box center [148, 76] width 90 height 22
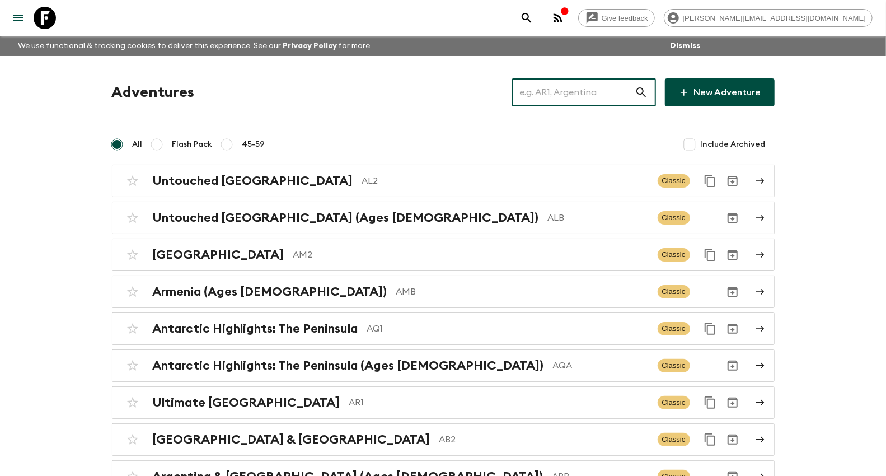
click at [571, 90] on input "text" at bounding box center [573, 92] width 123 height 31
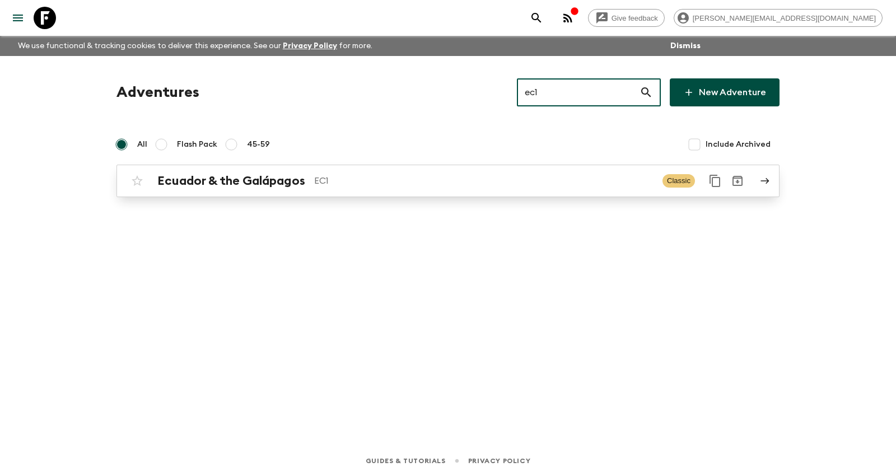
type input "ec1"
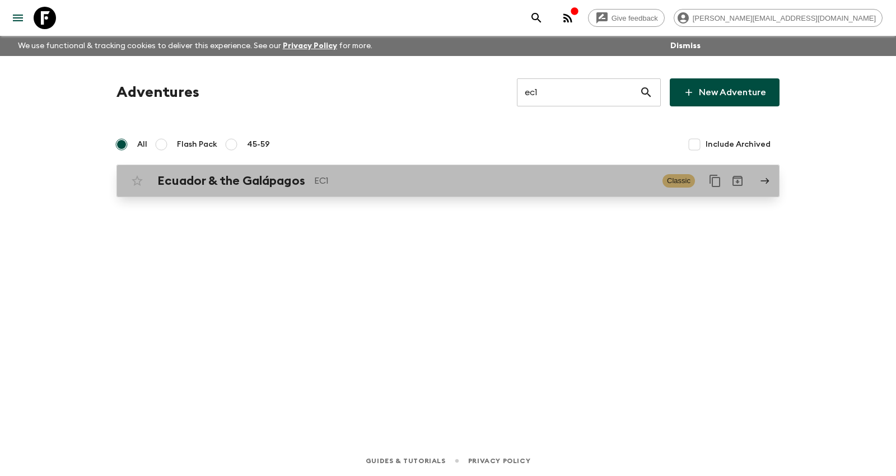
click at [383, 177] on p "EC1" at bounding box center [483, 180] width 339 height 13
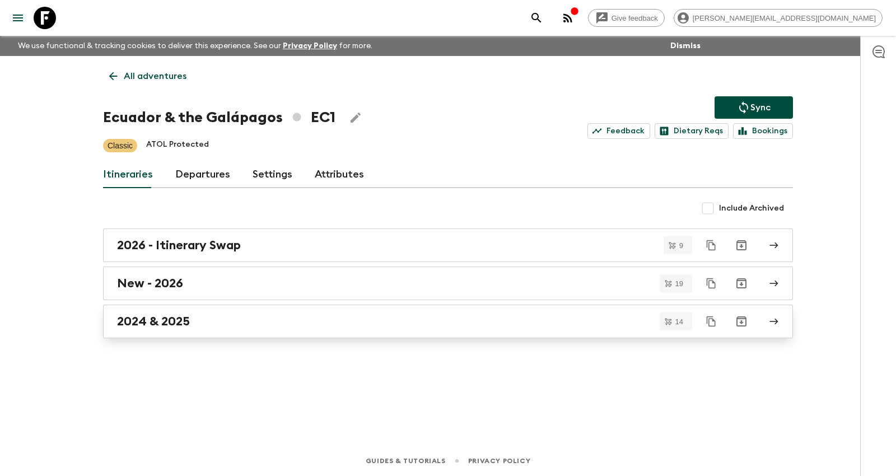
click at [171, 318] on h2 "2024 & 2025" at bounding box center [153, 321] width 73 height 15
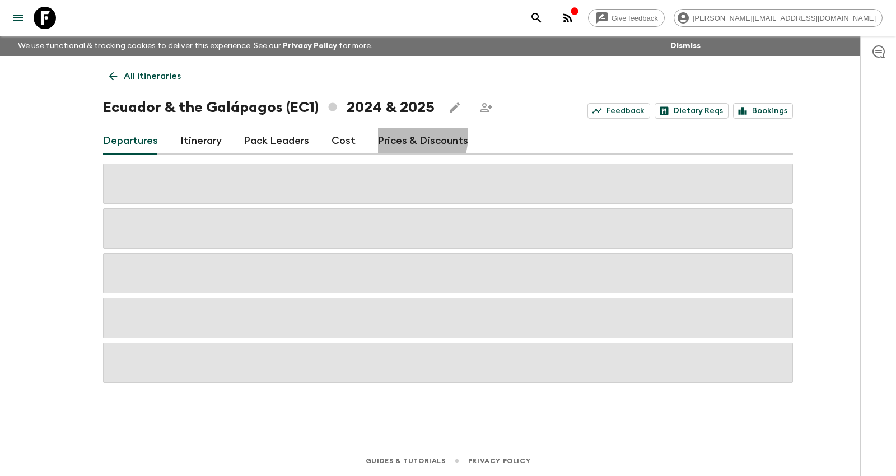
click at [392, 136] on link "Prices & Discounts" at bounding box center [423, 141] width 90 height 27
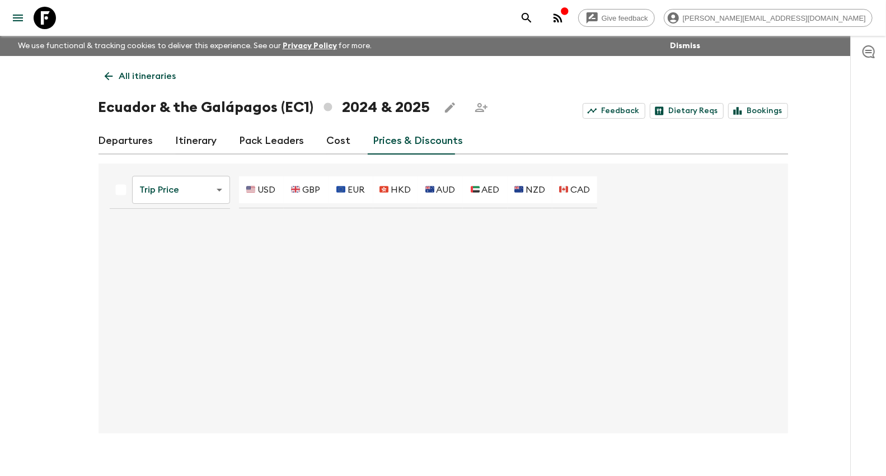
click at [211, 195] on body "Give feedback kim@flashpack.com We use functional & tracking cookies to deliver…" at bounding box center [443, 247] width 886 height 495
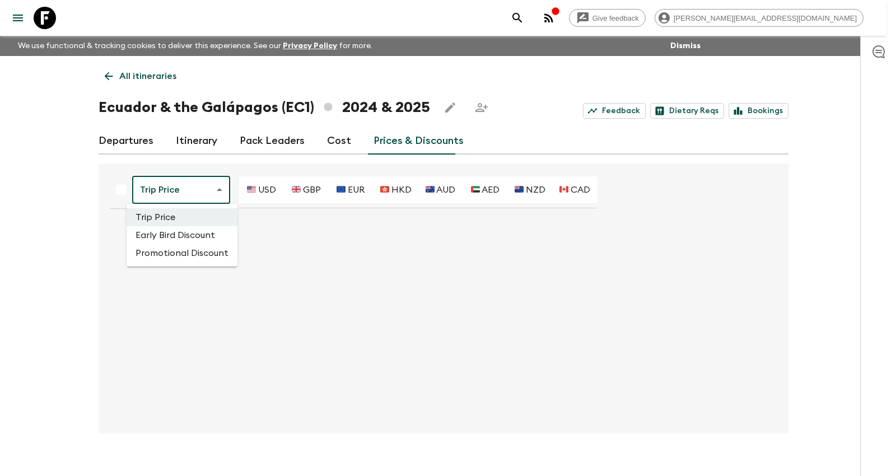
click at [205, 247] on li "Promotional Discount" at bounding box center [182, 253] width 111 height 18
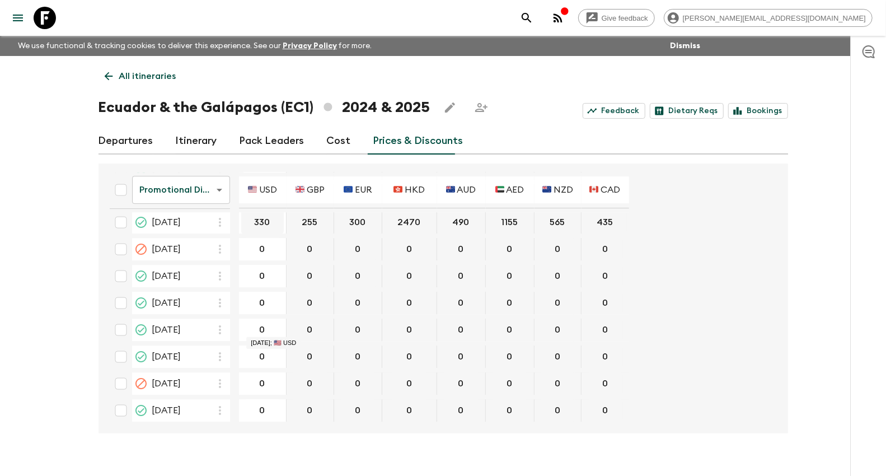
scroll to position [2302, 0]
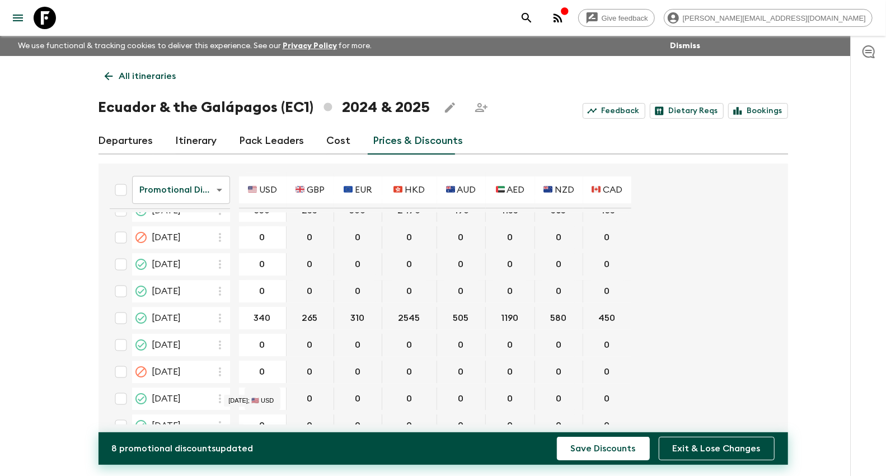
type input "340"
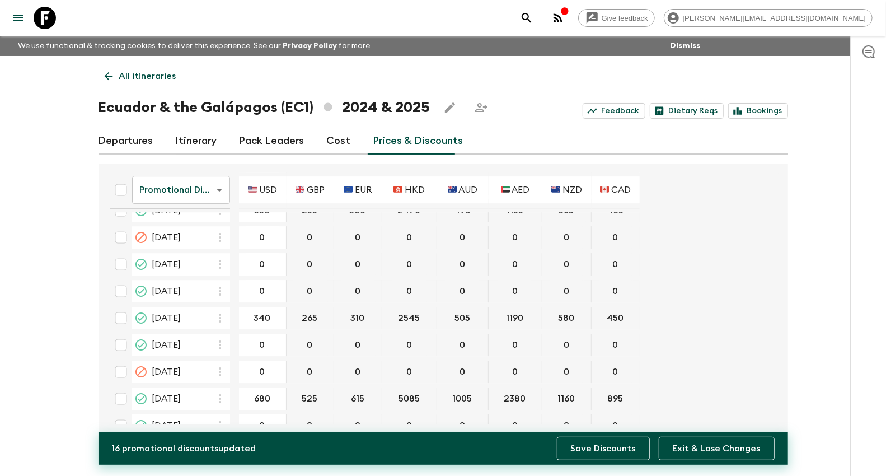
type input "680"
click at [567, 446] on button "Save Discounts" at bounding box center [603, 449] width 93 height 24
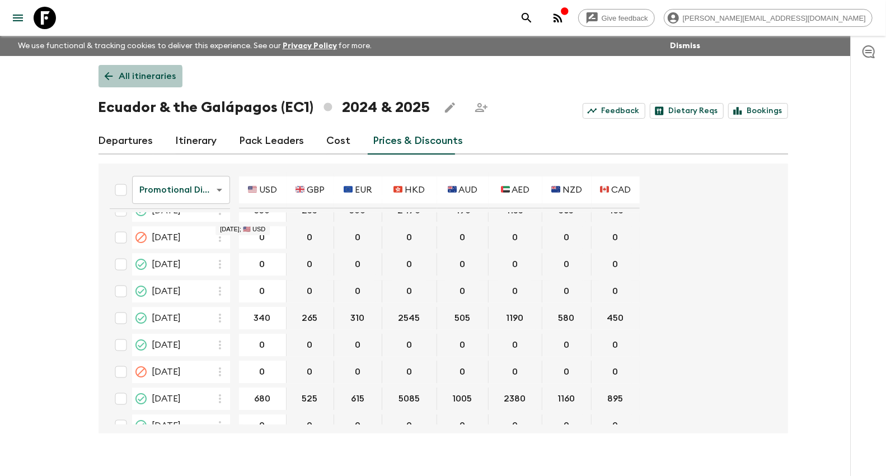
click at [115, 80] on link "All itineraries" at bounding box center [141, 76] width 84 height 22
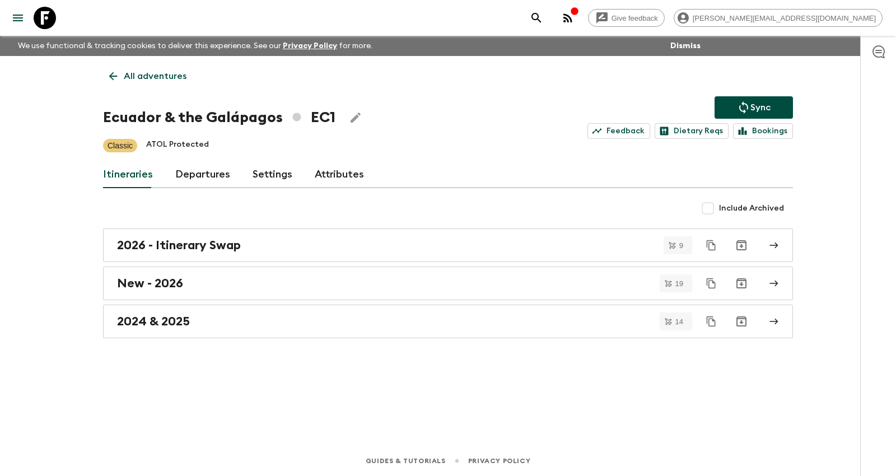
click at [744, 104] on icon "Sync adventure departures to the booking engine" at bounding box center [743, 107] width 13 height 13
click at [162, 73] on p "All adventures" at bounding box center [155, 75] width 63 height 13
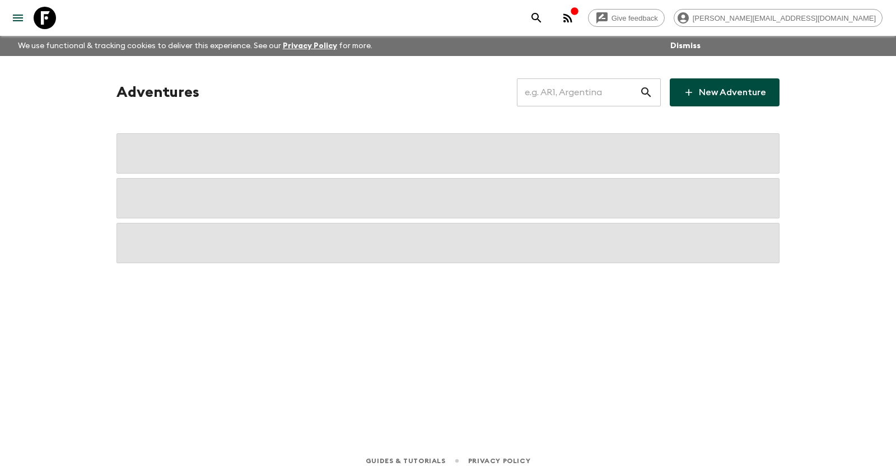
click at [549, 91] on input "text" at bounding box center [578, 92] width 123 height 31
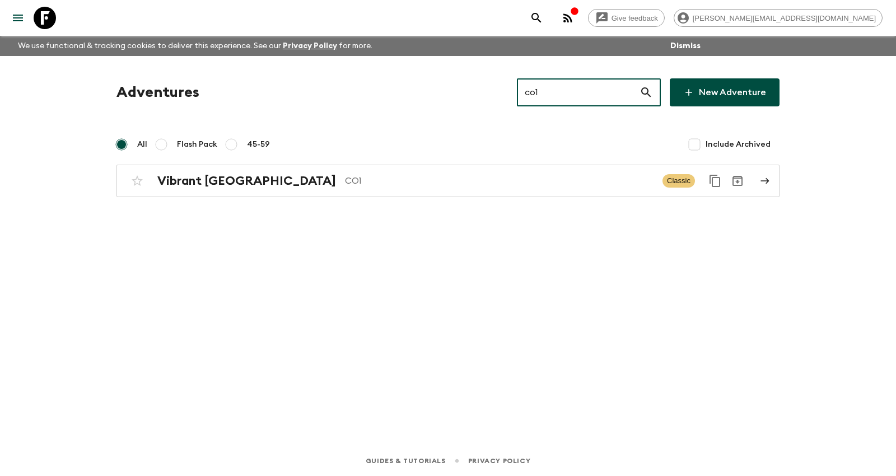
type input "co1"
click at [391, 198] on div "Adventures co1 ​ New Adventure All Flash Pack 45-59 Include Archived Vibrant Co…" at bounding box center [448, 235] width 717 height 358
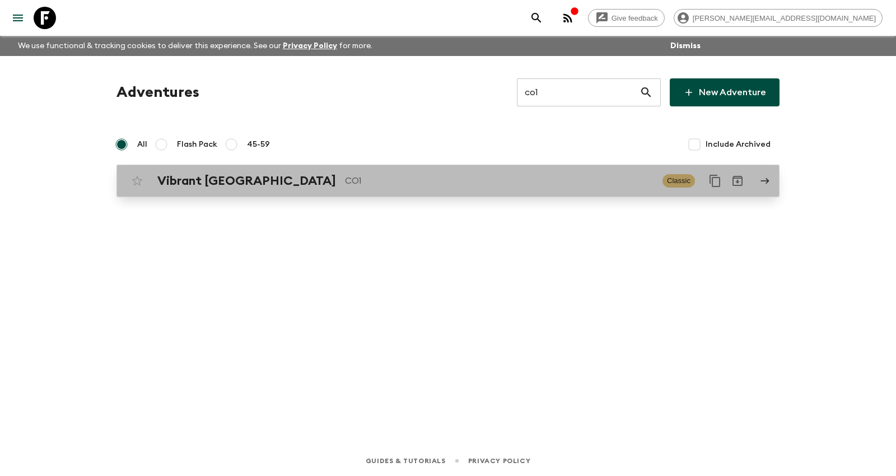
click at [391, 185] on p "CO1" at bounding box center [499, 180] width 309 height 13
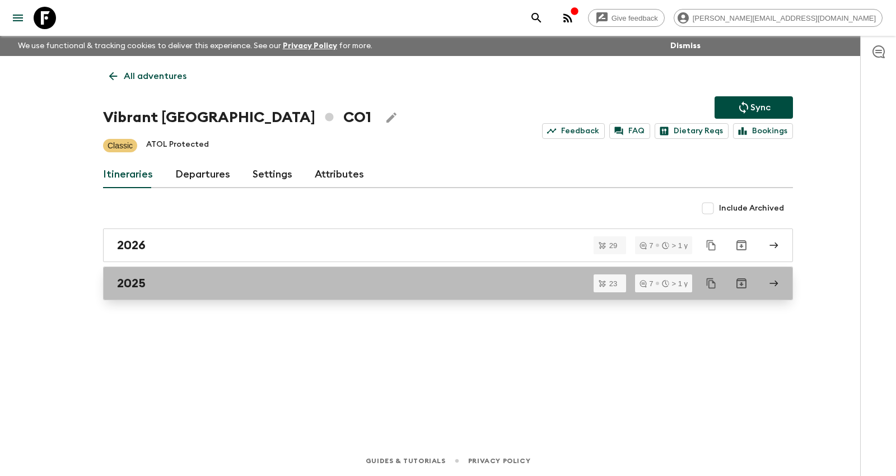
click at [278, 273] on link "2025" at bounding box center [448, 284] width 690 height 34
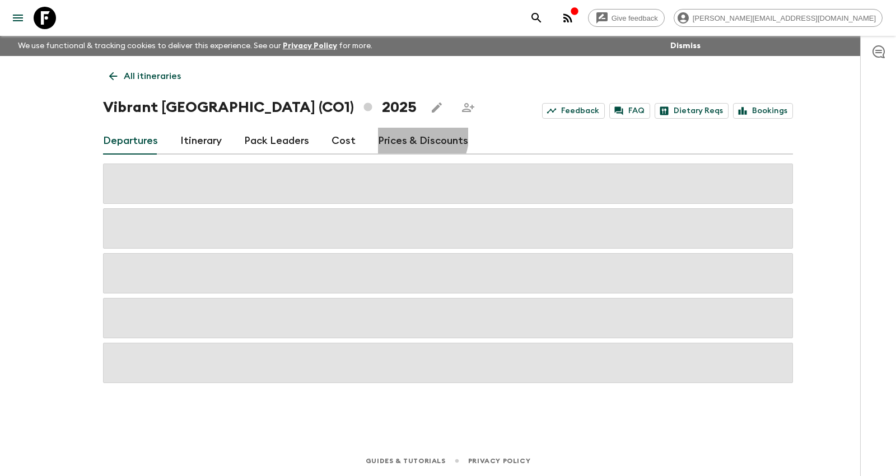
click at [394, 133] on link "Prices & Discounts" at bounding box center [423, 141] width 90 height 27
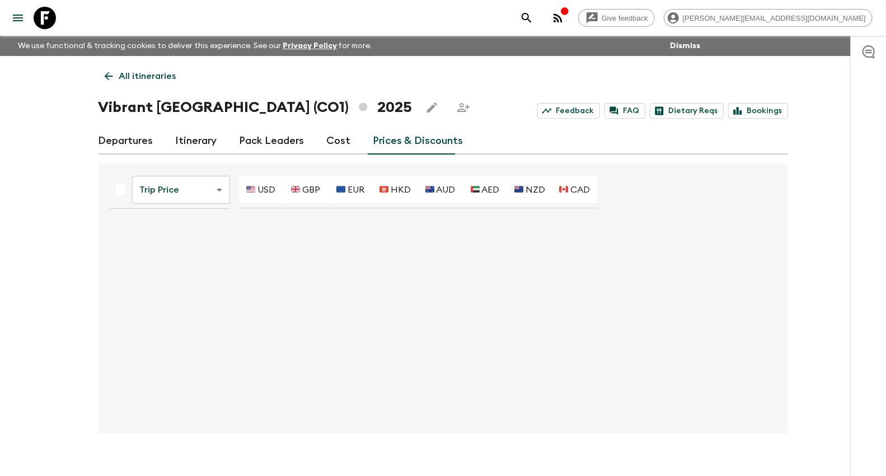
click at [205, 197] on body "Give feedback kim@flashpack.com We use functional & tracking cookies to deliver…" at bounding box center [443, 247] width 886 height 495
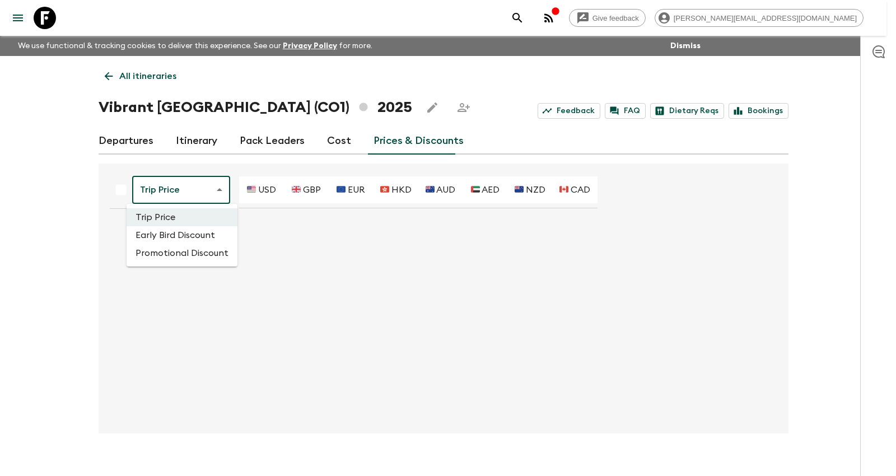
click at [185, 247] on li "Promotional Discount" at bounding box center [182, 253] width 111 height 18
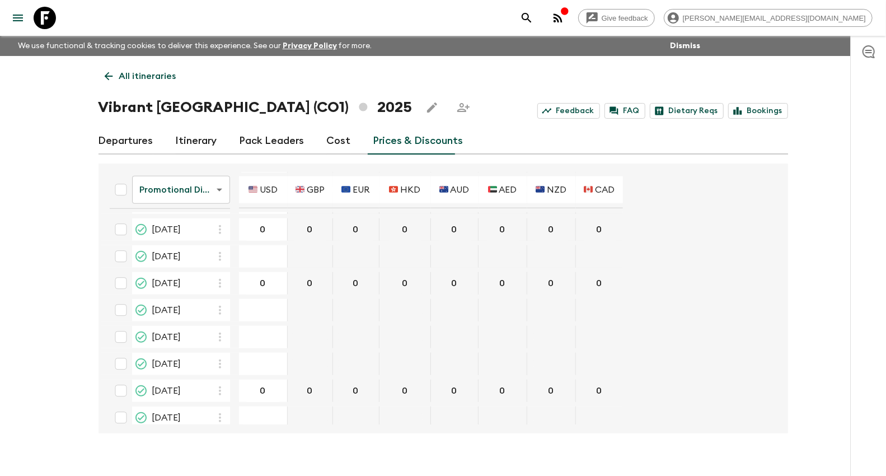
scroll to position [684, 0]
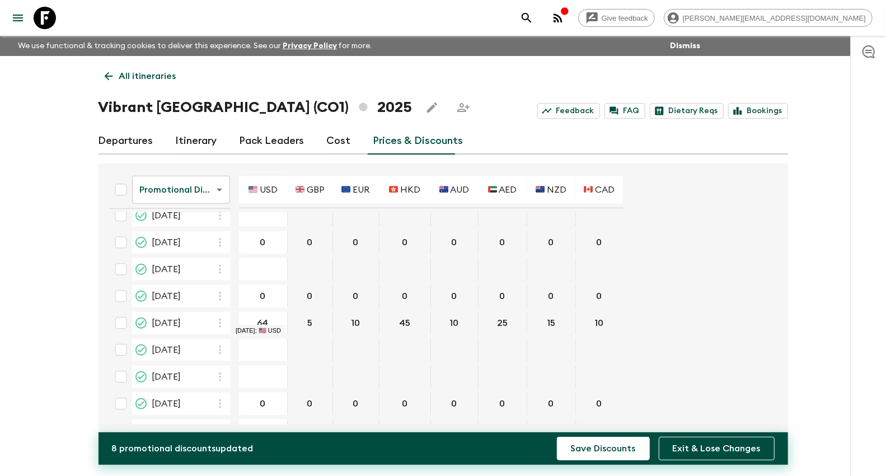
type input "640"
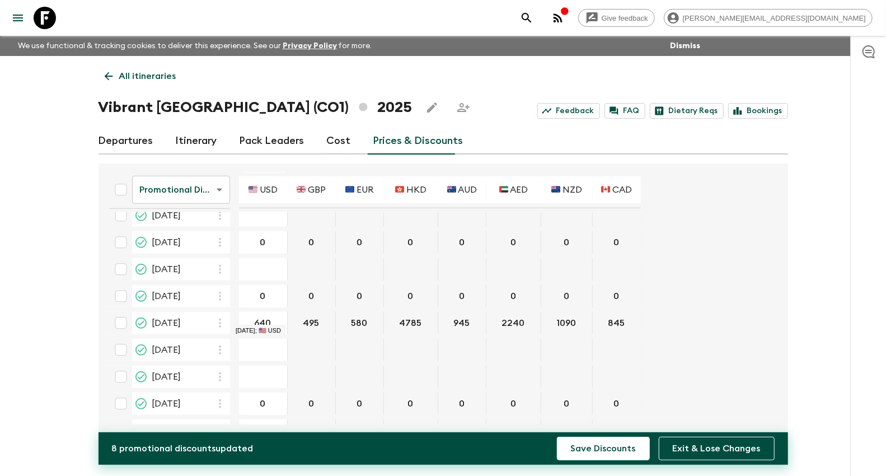
click at [557, 437] on button "Save Discounts" at bounding box center [603, 449] width 93 height 24
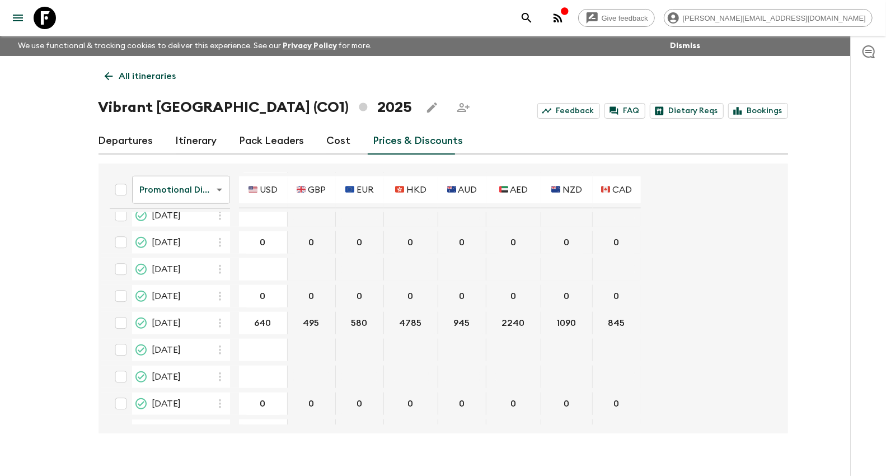
click at [147, 77] on p "All itineraries" at bounding box center [147, 75] width 57 height 13
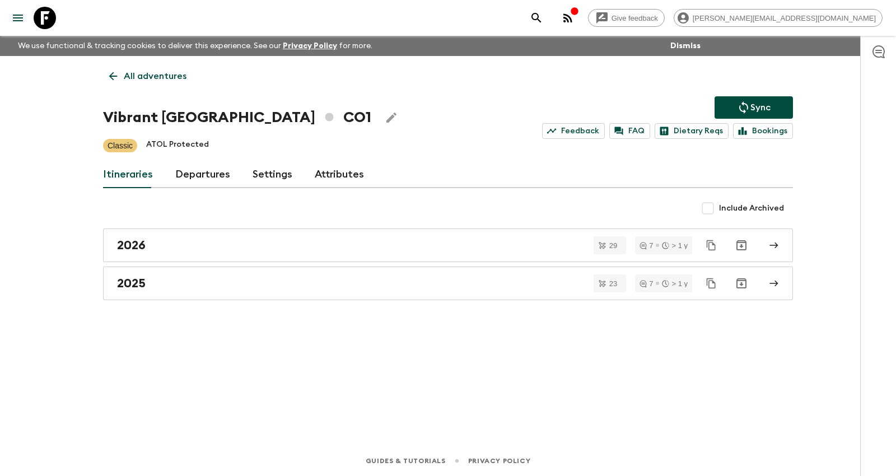
click at [740, 109] on icon "Sync adventure departures to the booking engine" at bounding box center [743, 107] width 9 height 12
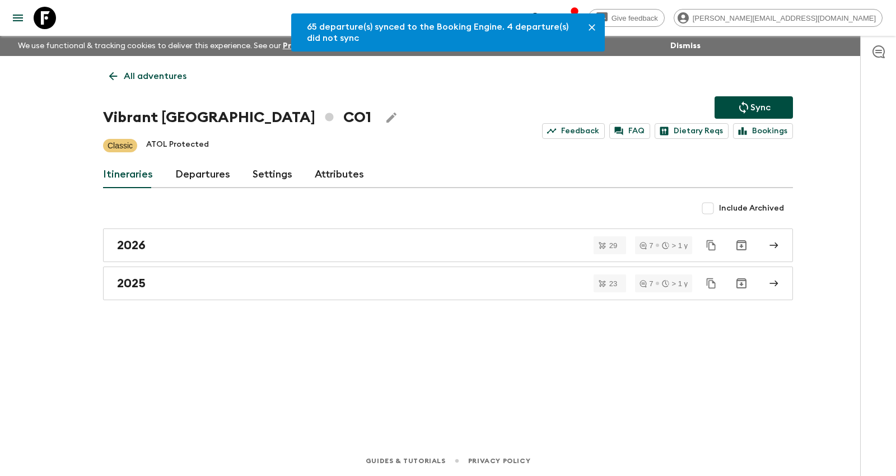
click at [154, 72] on p "All adventures" at bounding box center [155, 75] width 63 height 13
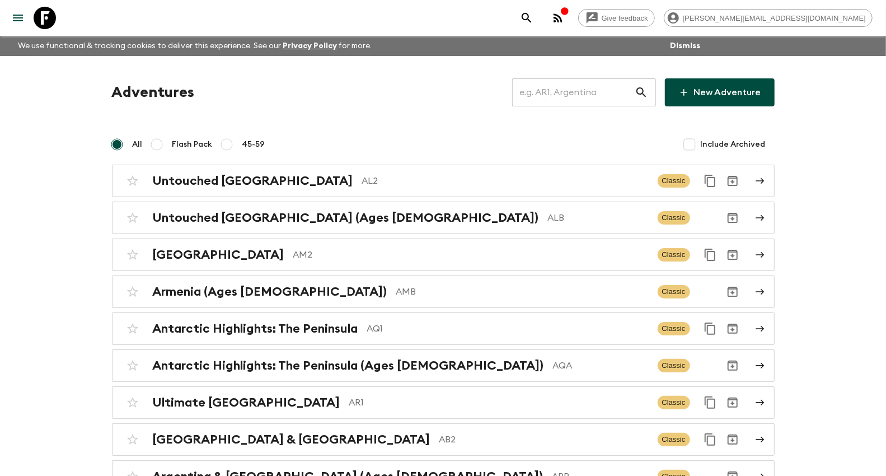
click at [566, 91] on input "text" at bounding box center [573, 92] width 123 height 31
click at [614, 80] on input "text" at bounding box center [573, 92] width 123 height 31
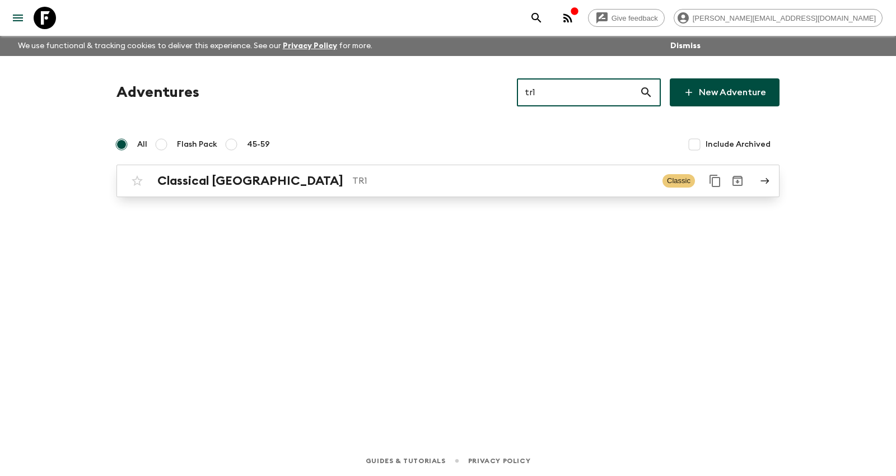
type input "tr1"
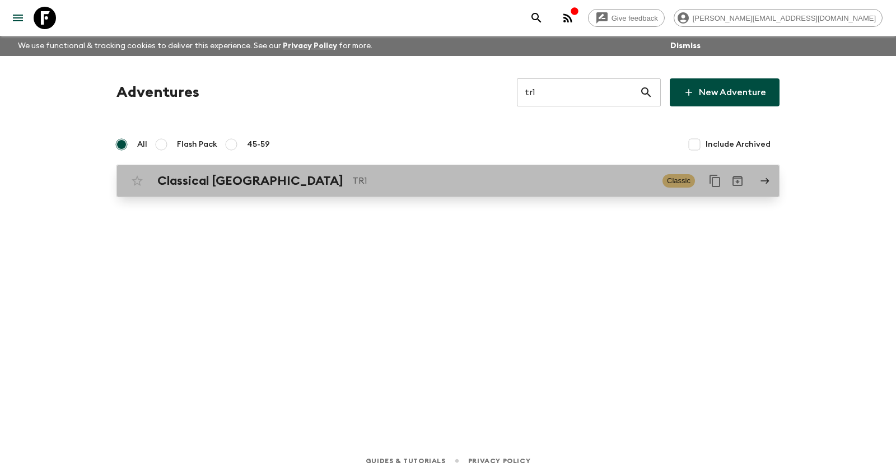
click at [253, 189] on div "Classical Türkiye TR1 Classic" at bounding box center [426, 181] width 600 height 22
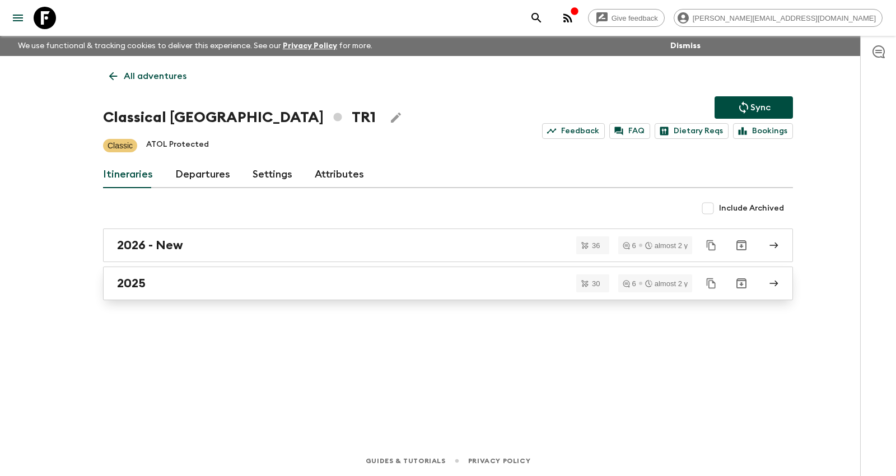
click at [226, 285] on div "2025" at bounding box center [437, 283] width 641 height 15
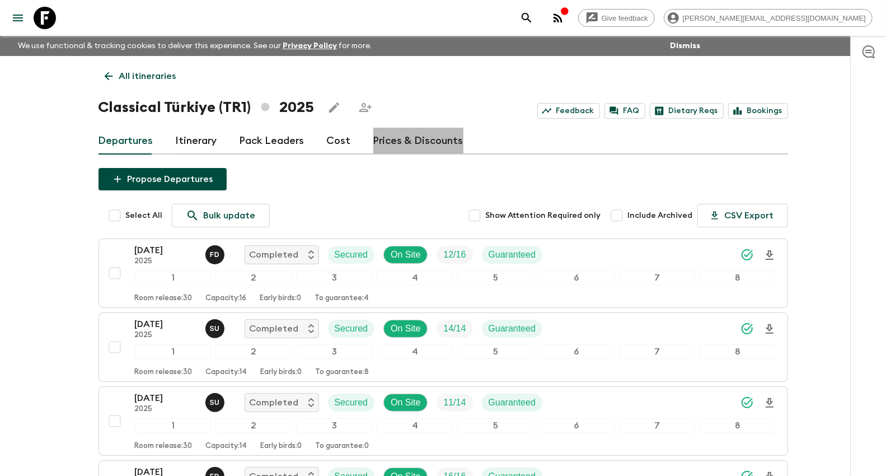
drag, startPoint x: 420, startPoint y: 136, endPoint x: 368, endPoint y: 155, distance: 54.9
click at [420, 136] on link "Prices & Discounts" at bounding box center [419, 141] width 90 height 27
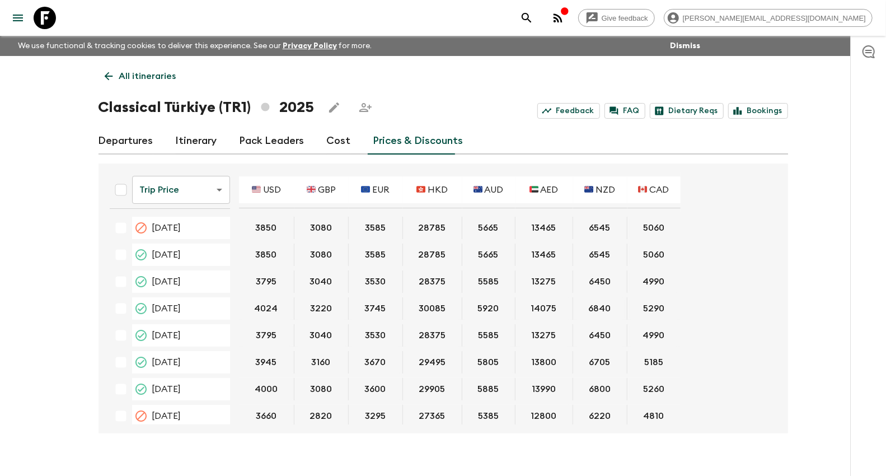
click at [216, 199] on body "Give feedback kim@flashpack.com We use functional & tracking cookies to deliver…" at bounding box center [443, 247] width 886 height 495
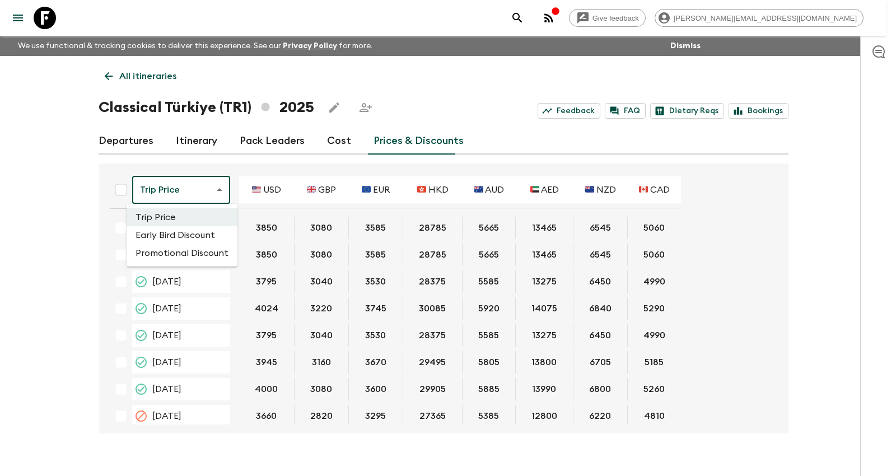
click at [190, 252] on li "Promotional Discount" at bounding box center [182, 253] width 111 height 18
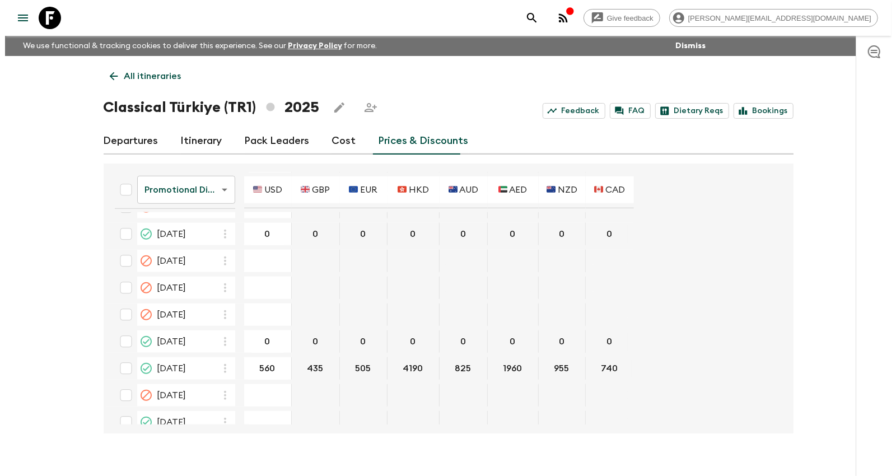
scroll to position [648, 0]
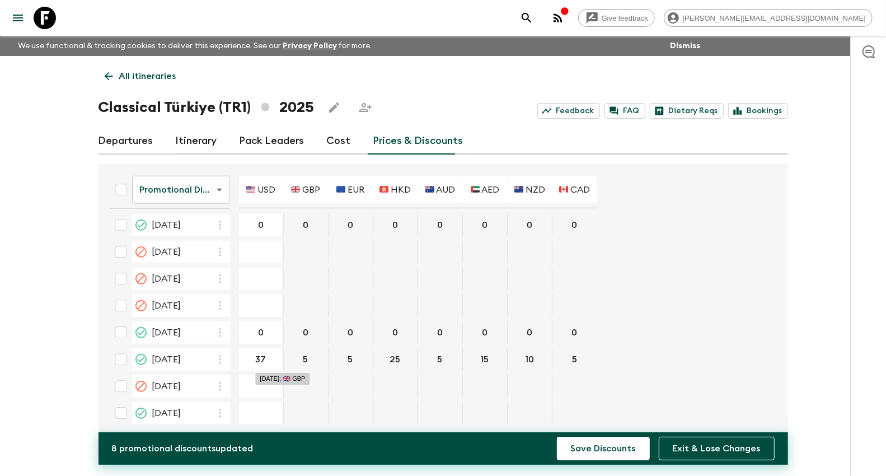
type input "375"
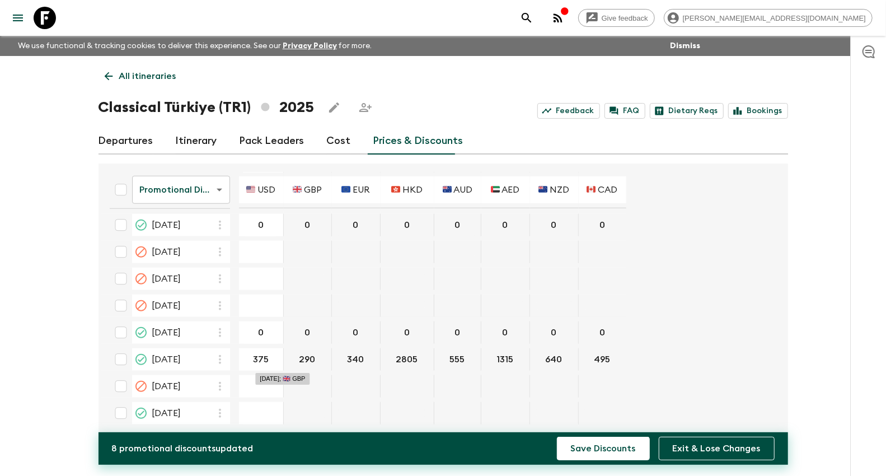
click at [557, 437] on button "Save Discounts" at bounding box center [603, 449] width 93 height 24
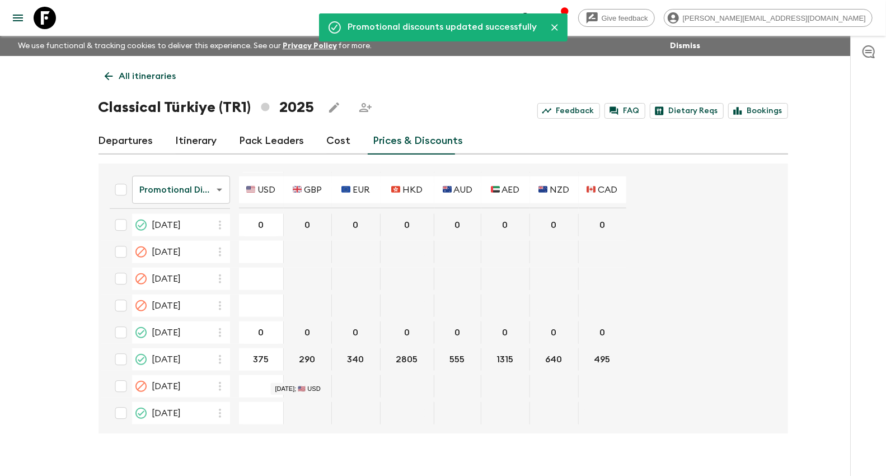
click at [133, 74] on p "All itineraries" at bounding box center [147, 75] width 57 height 13
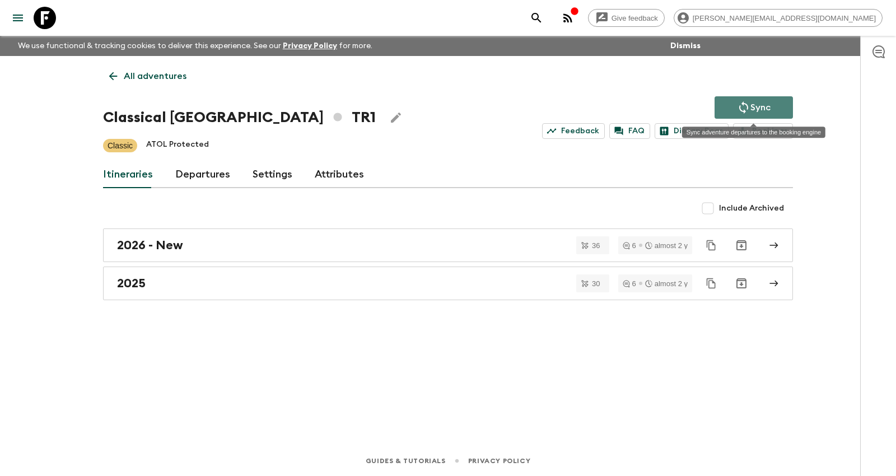
click at [754, 106] on p "Sync" at bounding box center [760, 107] width 20 height 13
